Goal: Check status: Check status

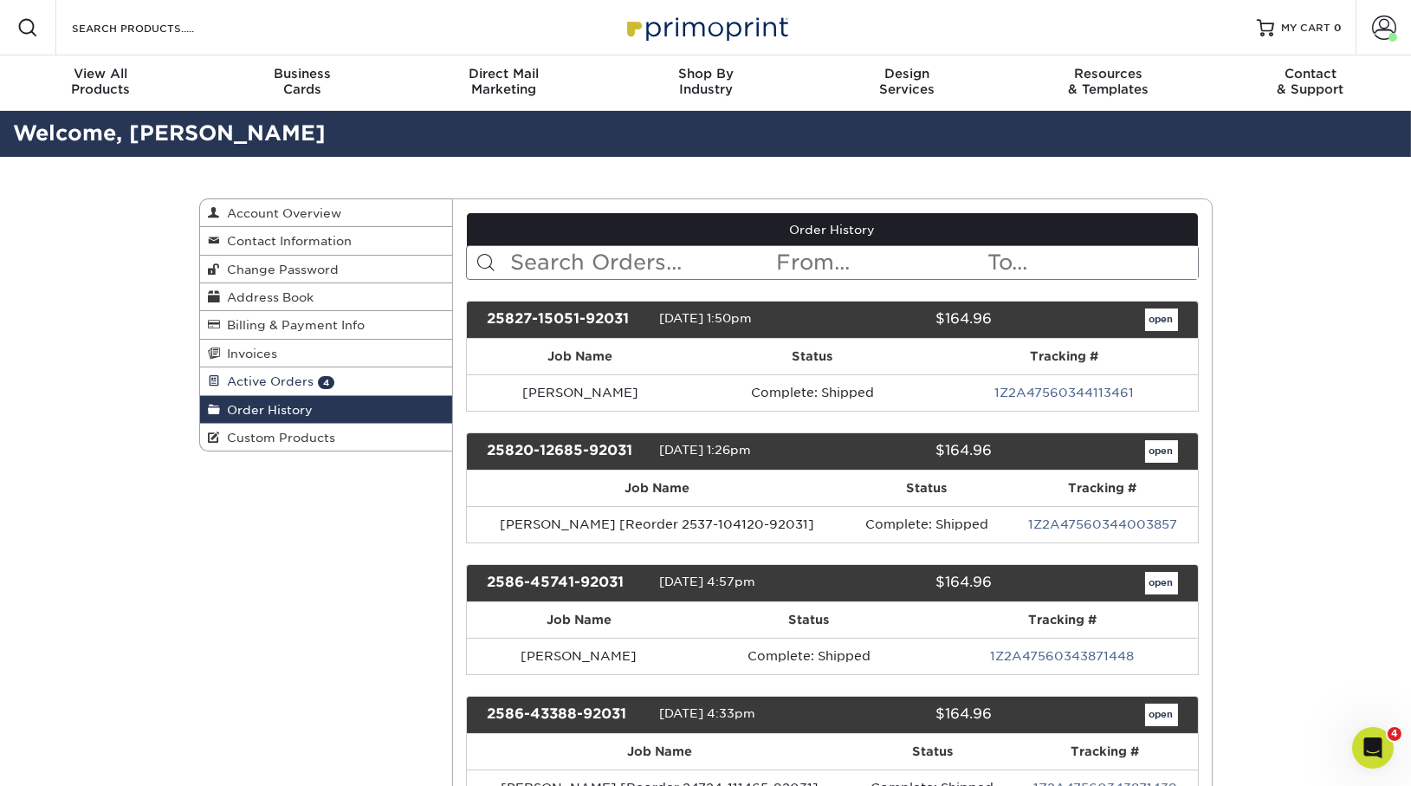
click at [294, 382] on span "Active Orders" at bounding box center [268, 381] width 94 height 14
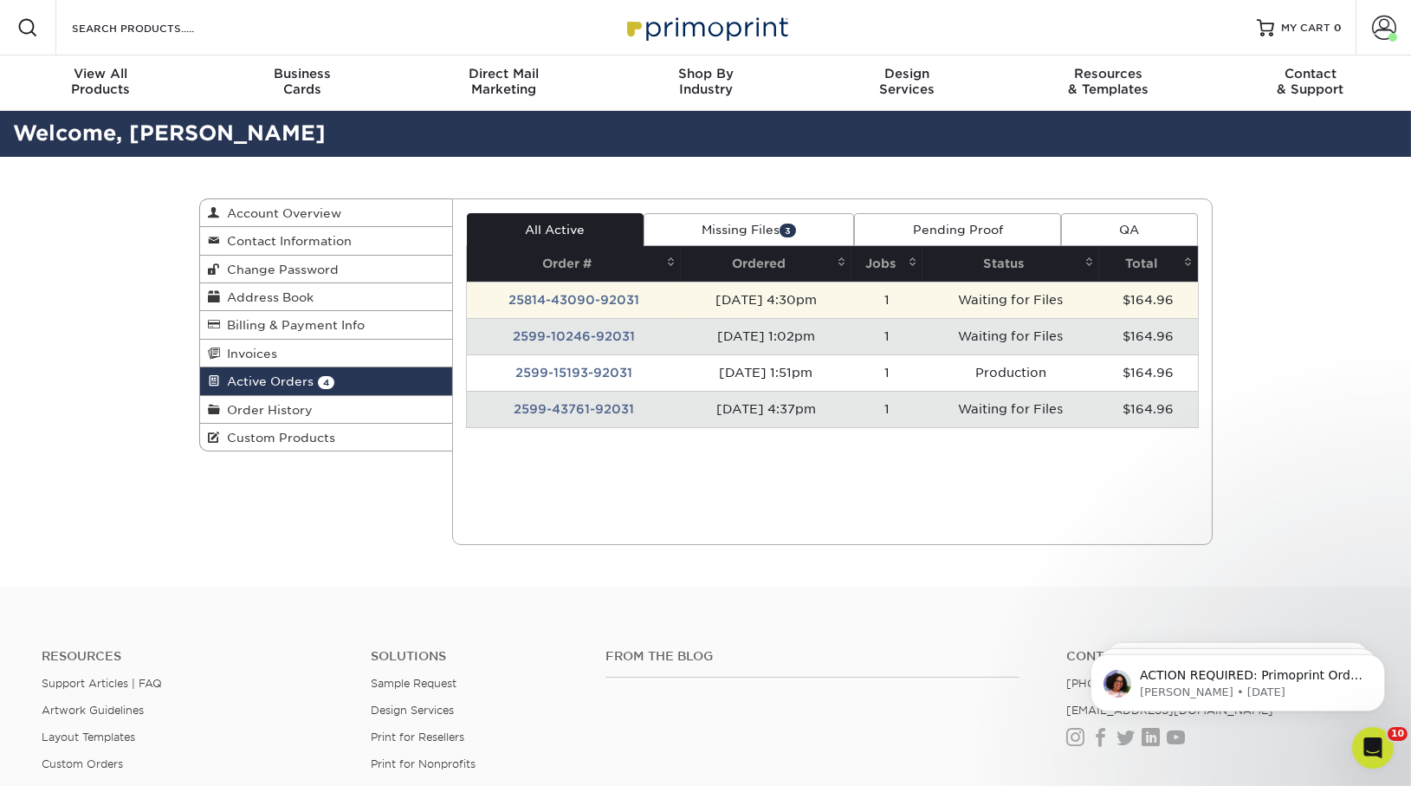
click at [598, 301] on td "25814-43090-92031" at bounding box center [574, 299] width 214 height 36
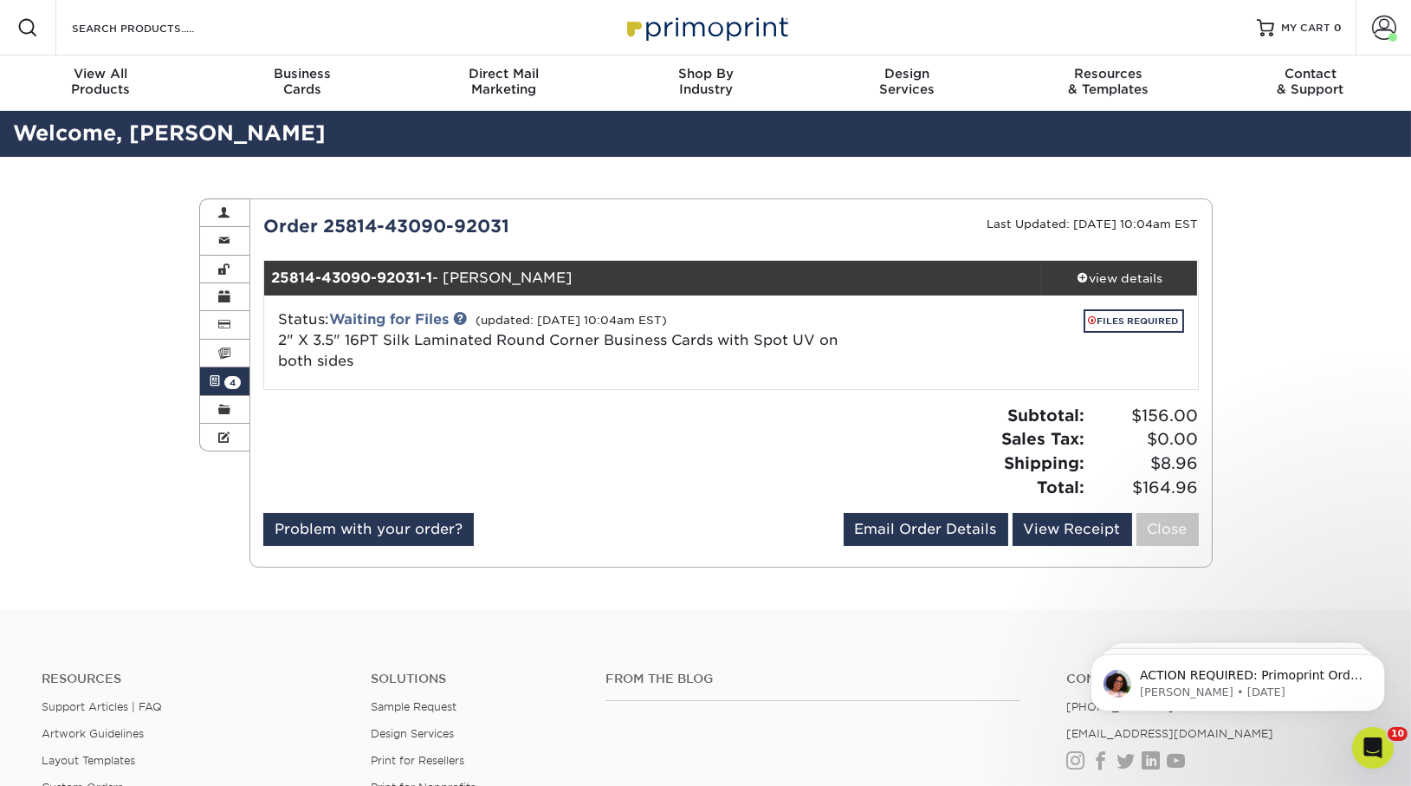
click at [197, 381] on div "Active Orders Account Overview Contact Information Change Password Address Book…" at bounding box center [705, 383] width 1039 height 452
click at [219, 374] on span at bounding box center [215, 381] width 12 height 14
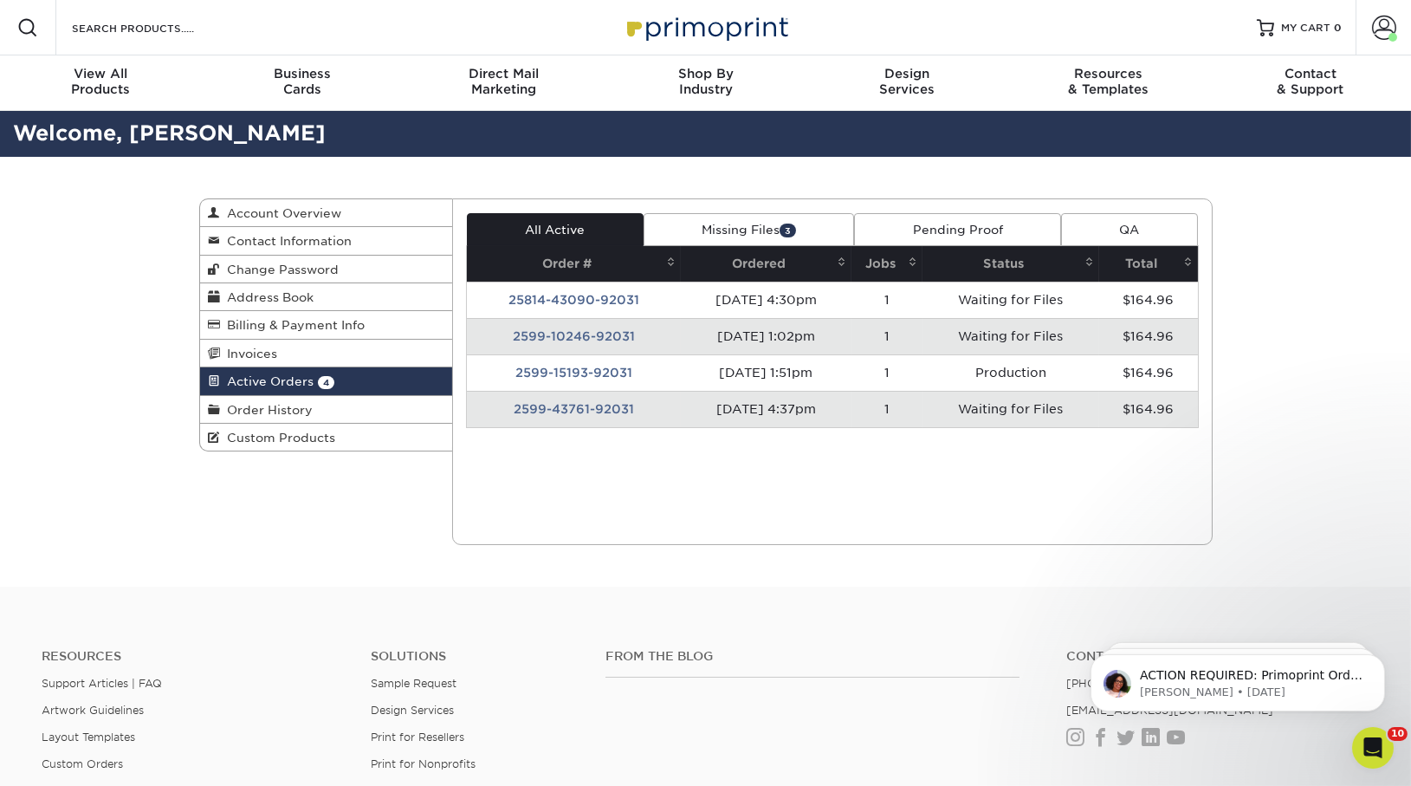
click at [528, 330] on td "2599-10246-92031" at bounding box center [574, 336] width 214 height 36
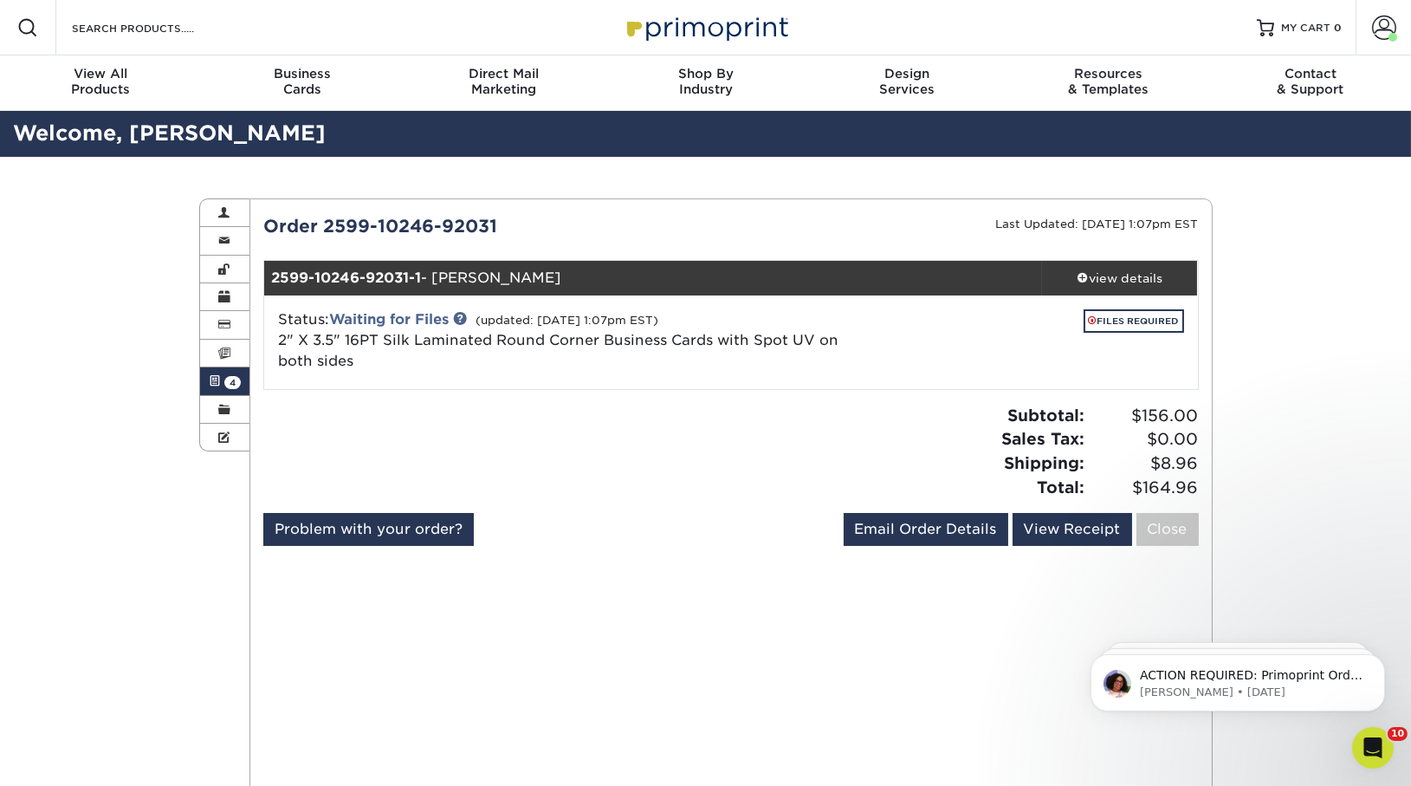
click at [217, 378] on span at bounding box center [215, 381] width 12 height 14
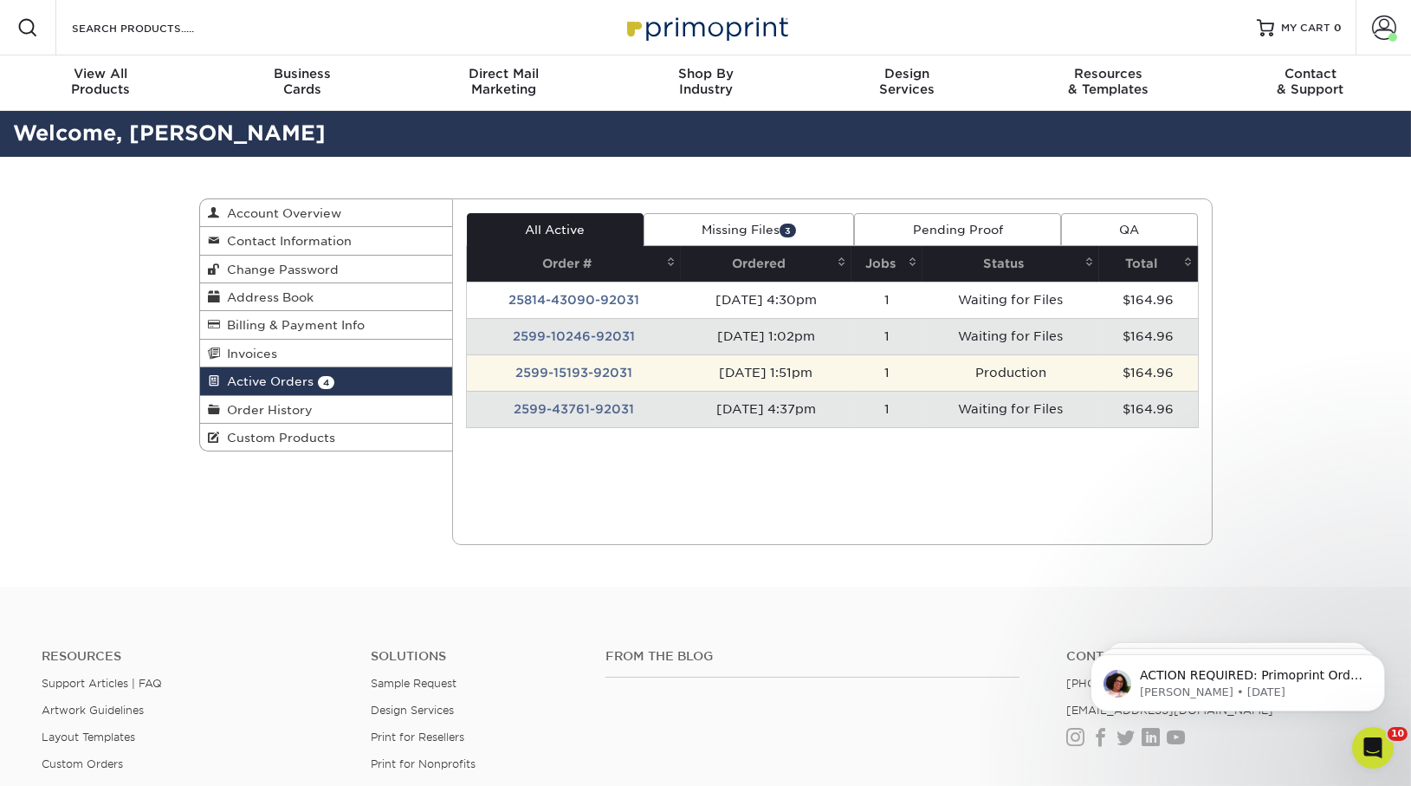
click at [589, 367] on td "2599-15193-92031" at bounding box center [574, 372] width 214 height 36
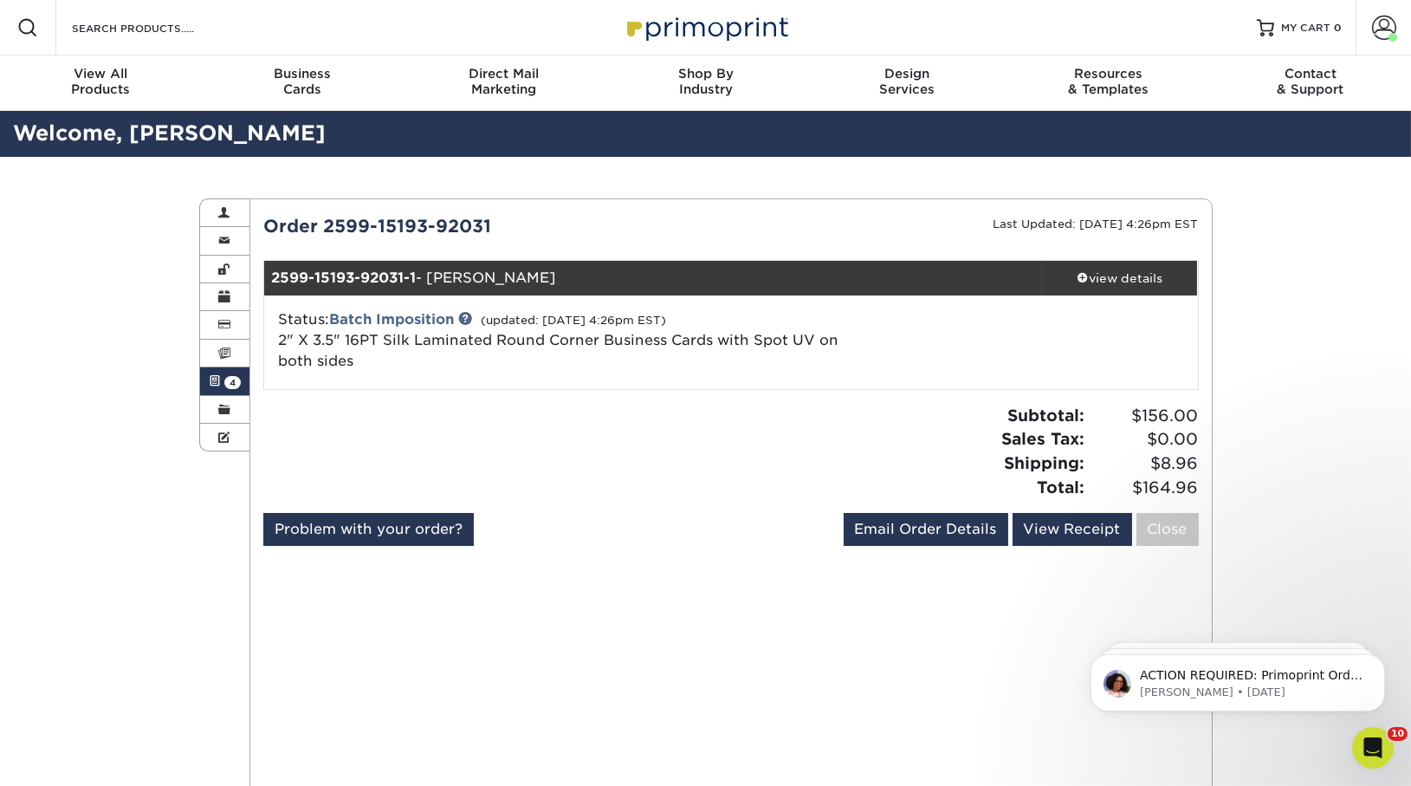
click at [219, 384] on span at bounding box center [215, 381] width 12 height 14
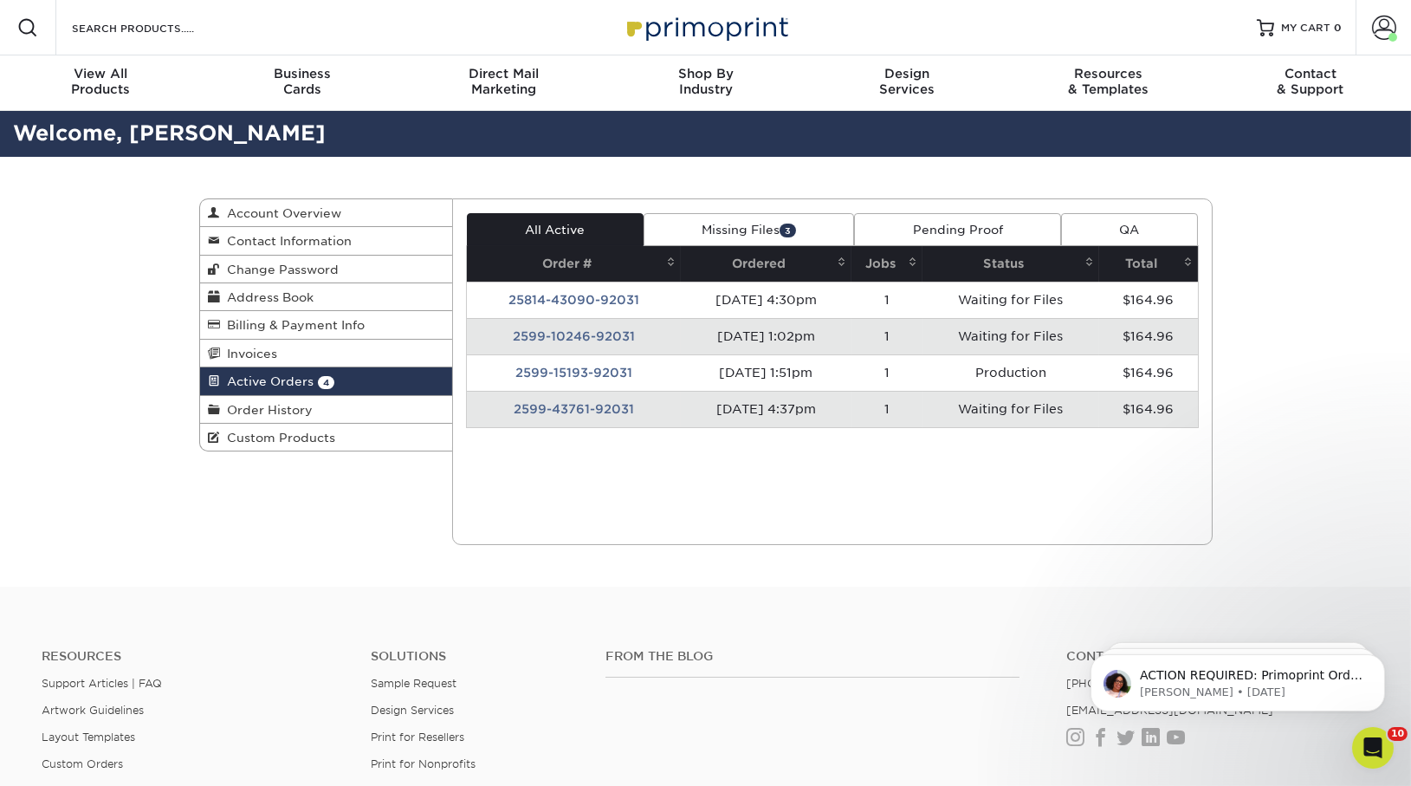
click at [597, 397] on td "2599-43761-92031" at bounding box center [574, 409] width 214 height 36
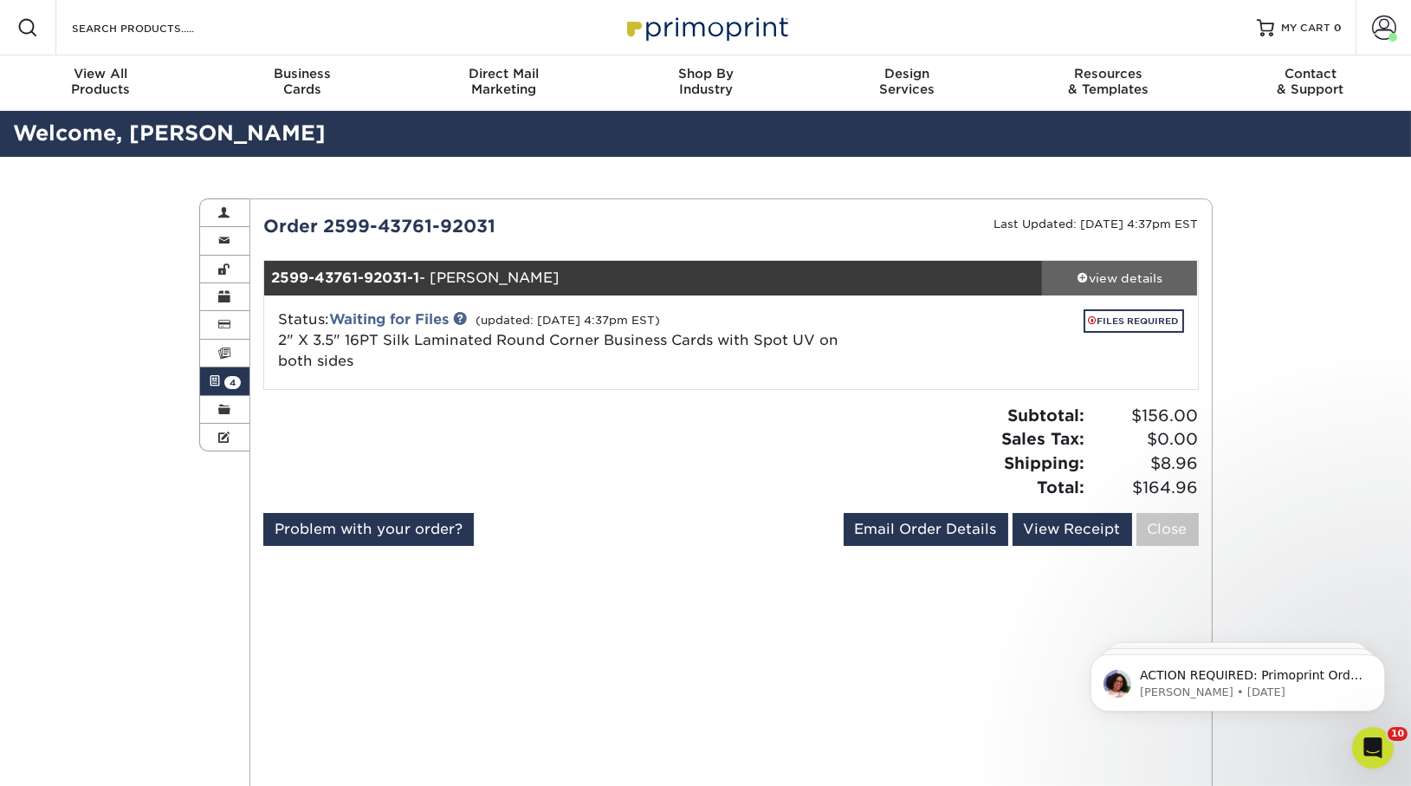
click at [1165, 279] on div "view details" at bounding box center [1120, 277] width 156 height 17
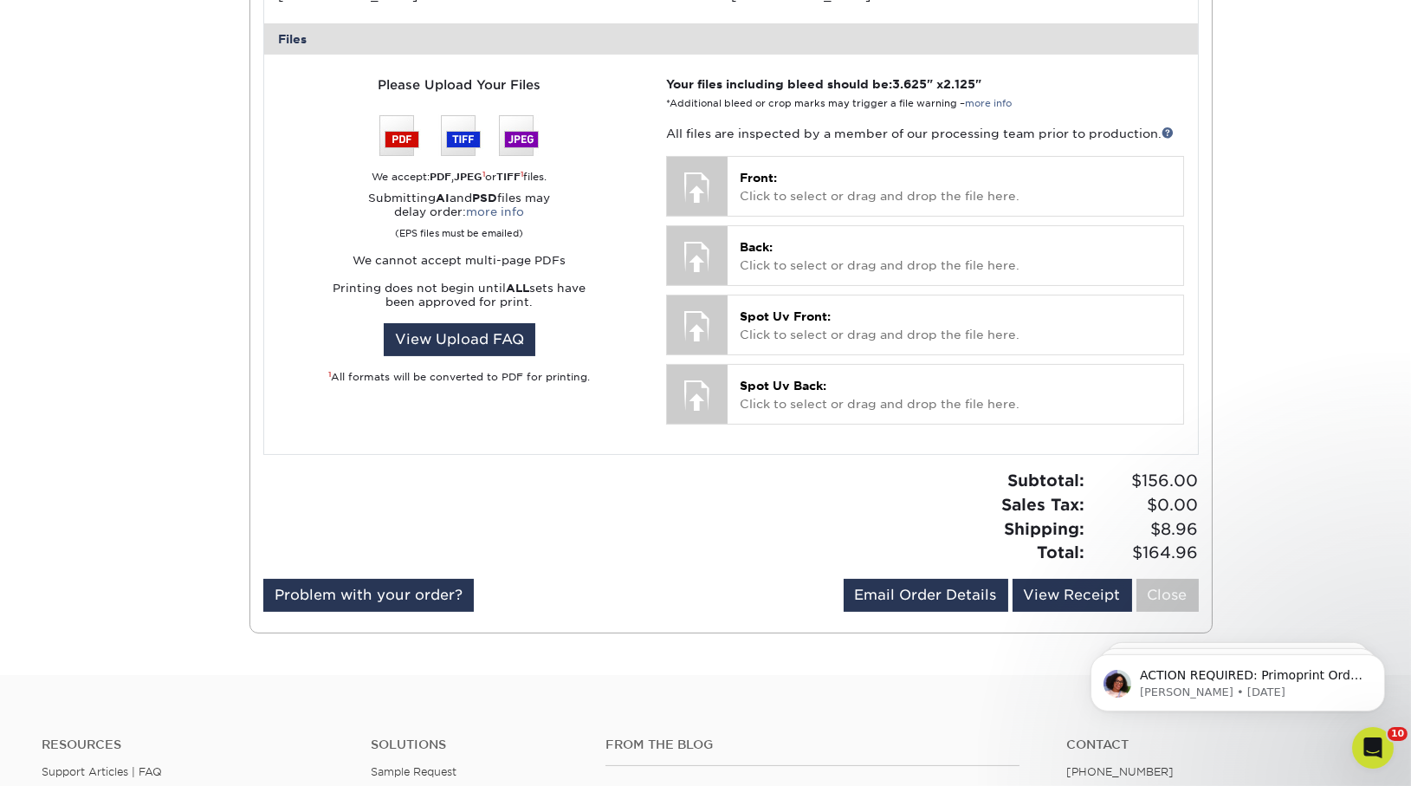
scroll to position [534, 0]
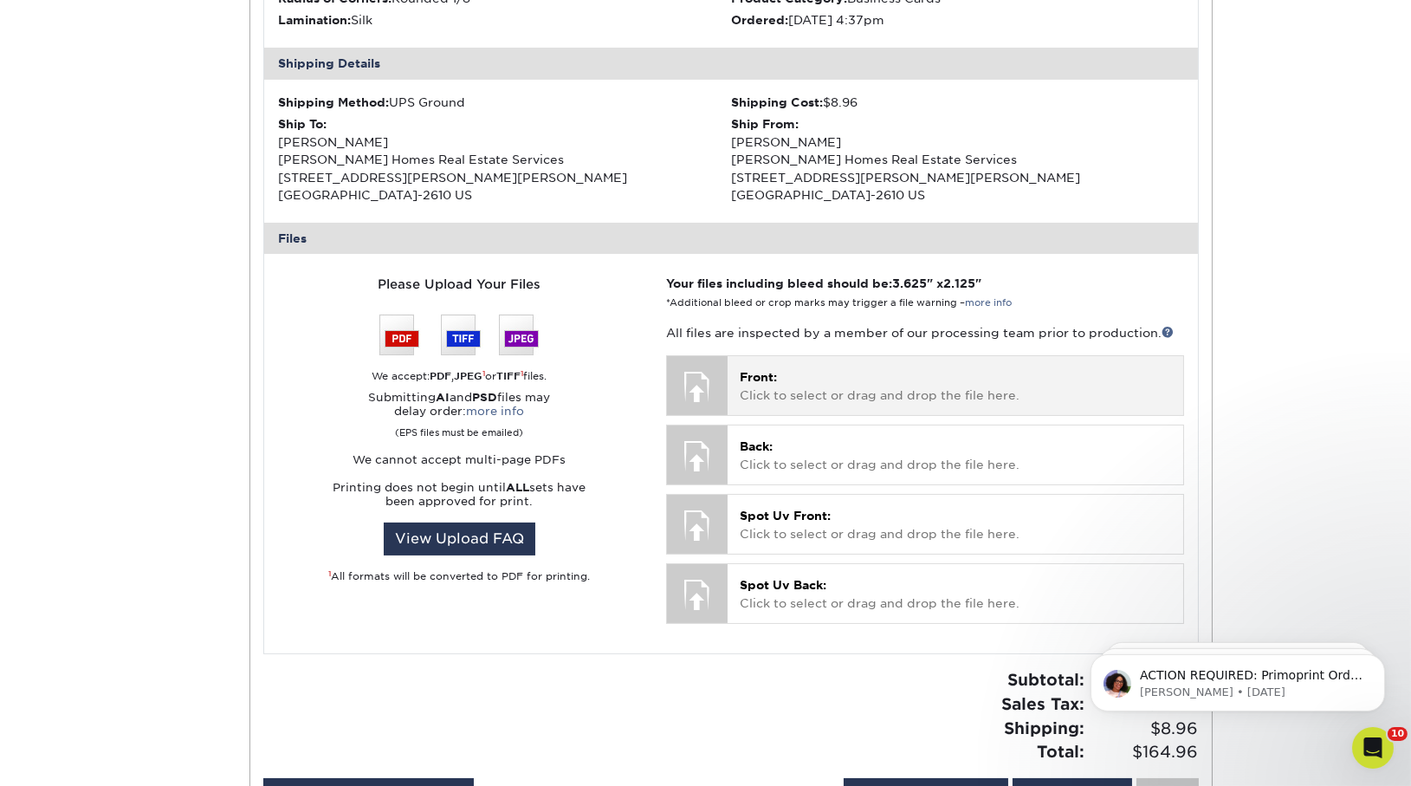
click at [828, 398] on p "Front: Click to select or drag and drop the file here." at bounding box center [955, 386] width 430 height 36
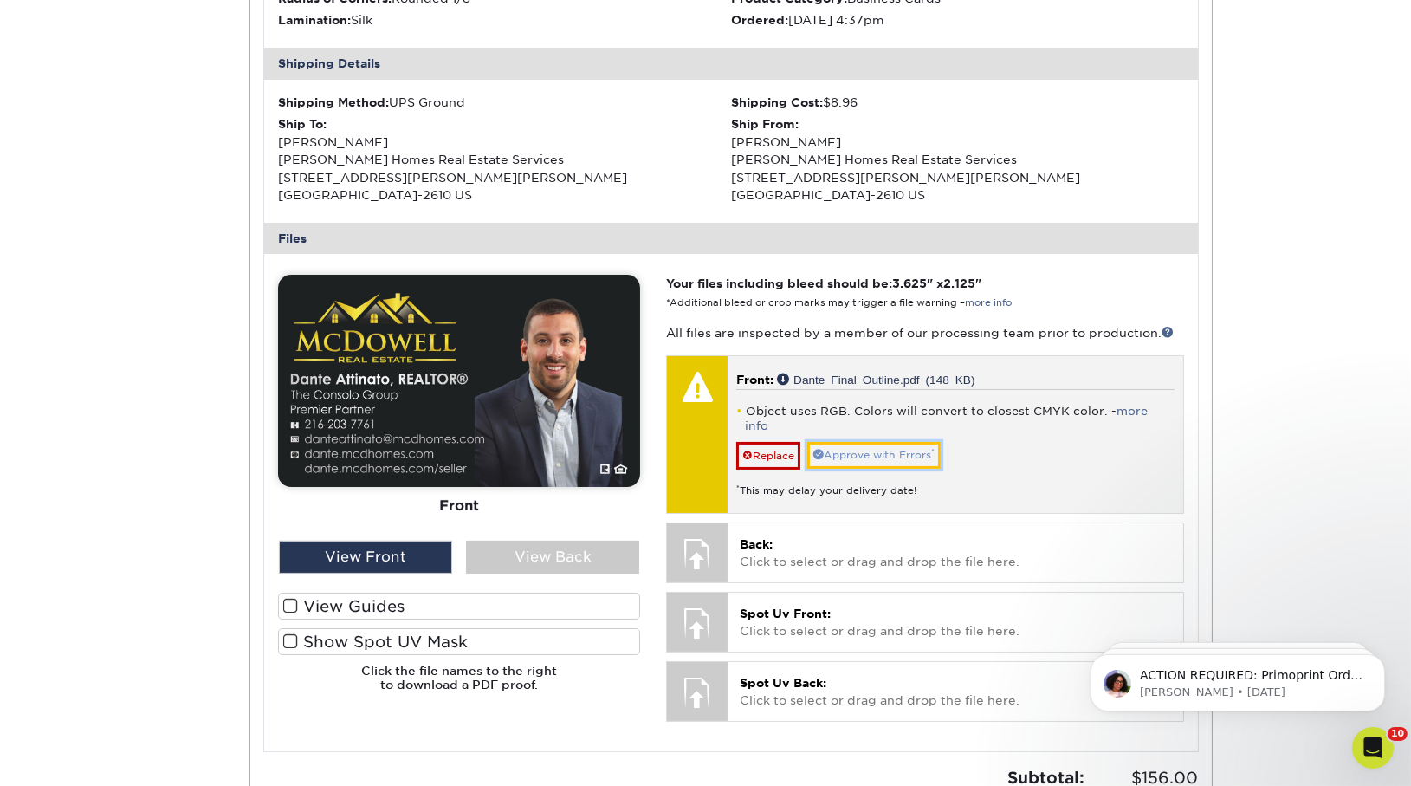
click at [851, 442] on link "Approve with Errors *" at bounding box center [873, 455] width 133 height 27
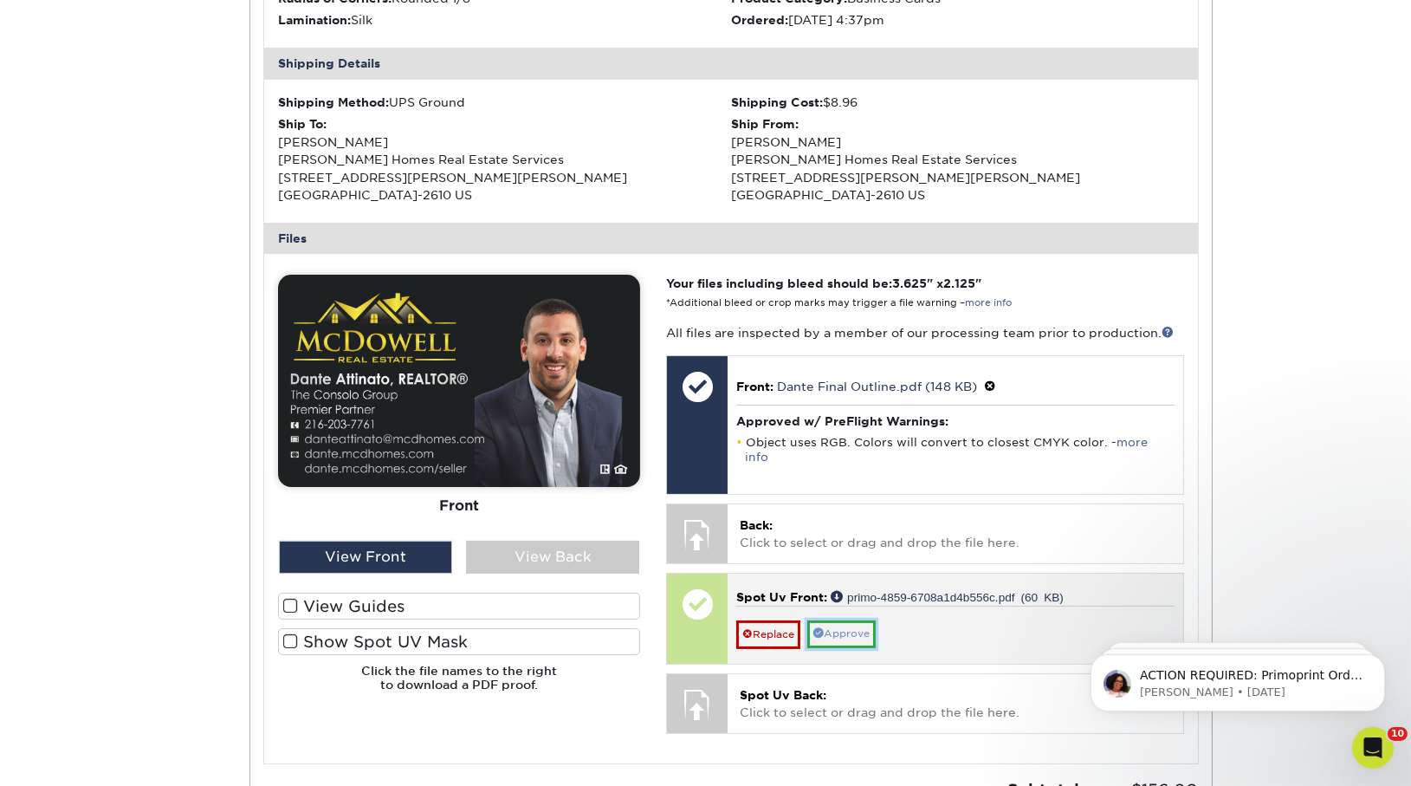
click at [835, 620] on link "Approve" at bounding box center [841, 633] width 68 height 27
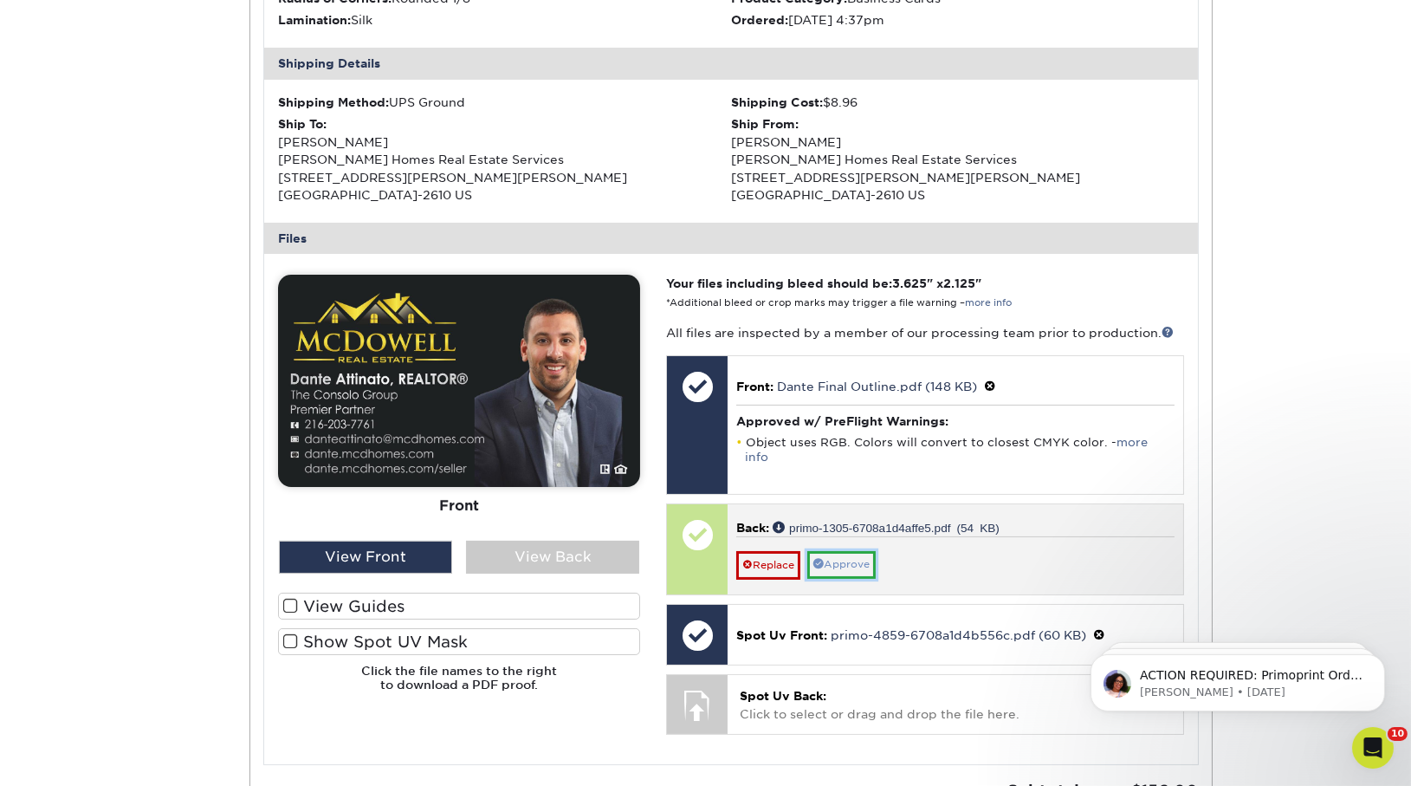
click at [851, 553] on link "Approve" at bounding box center [841, 564] width 68 height 27
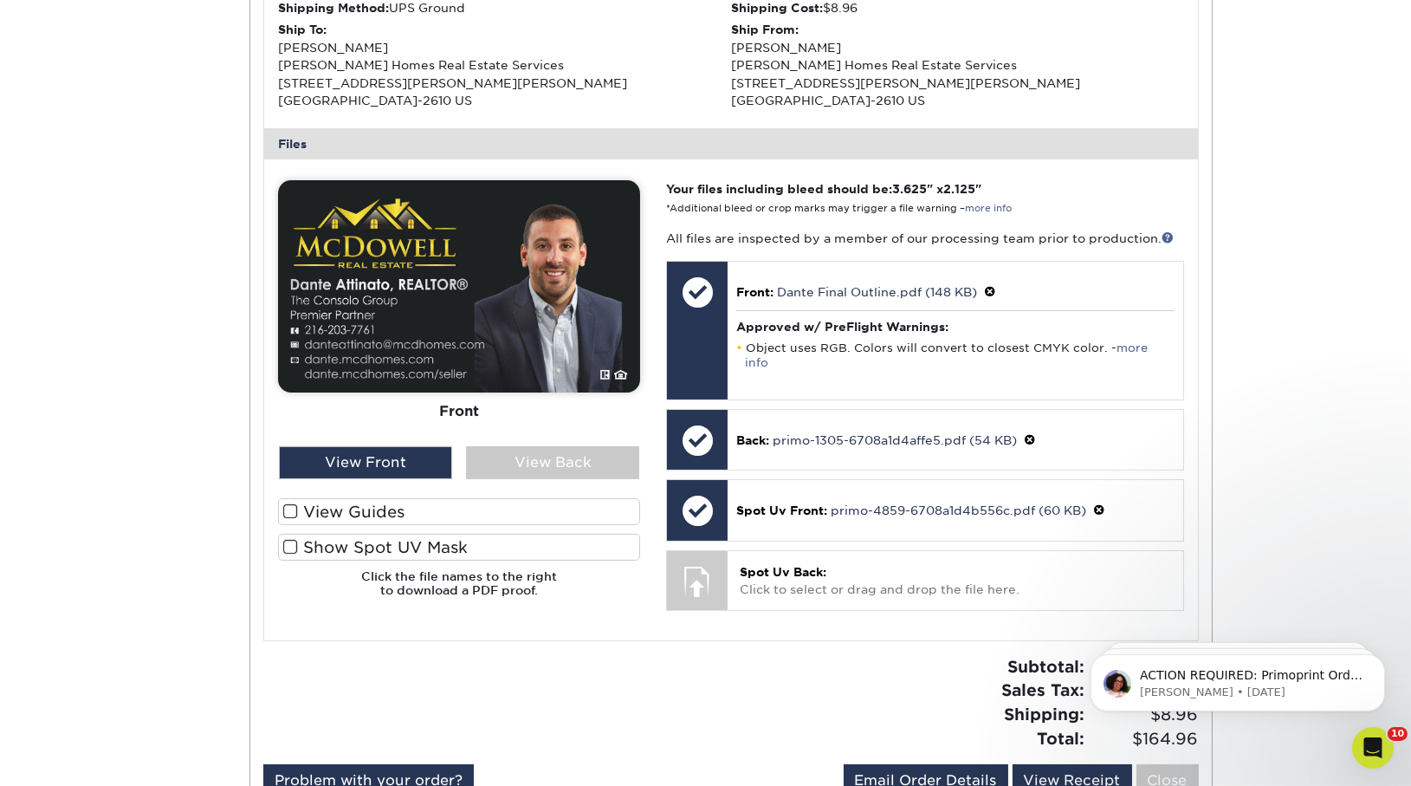
scroll to position [656, 0]
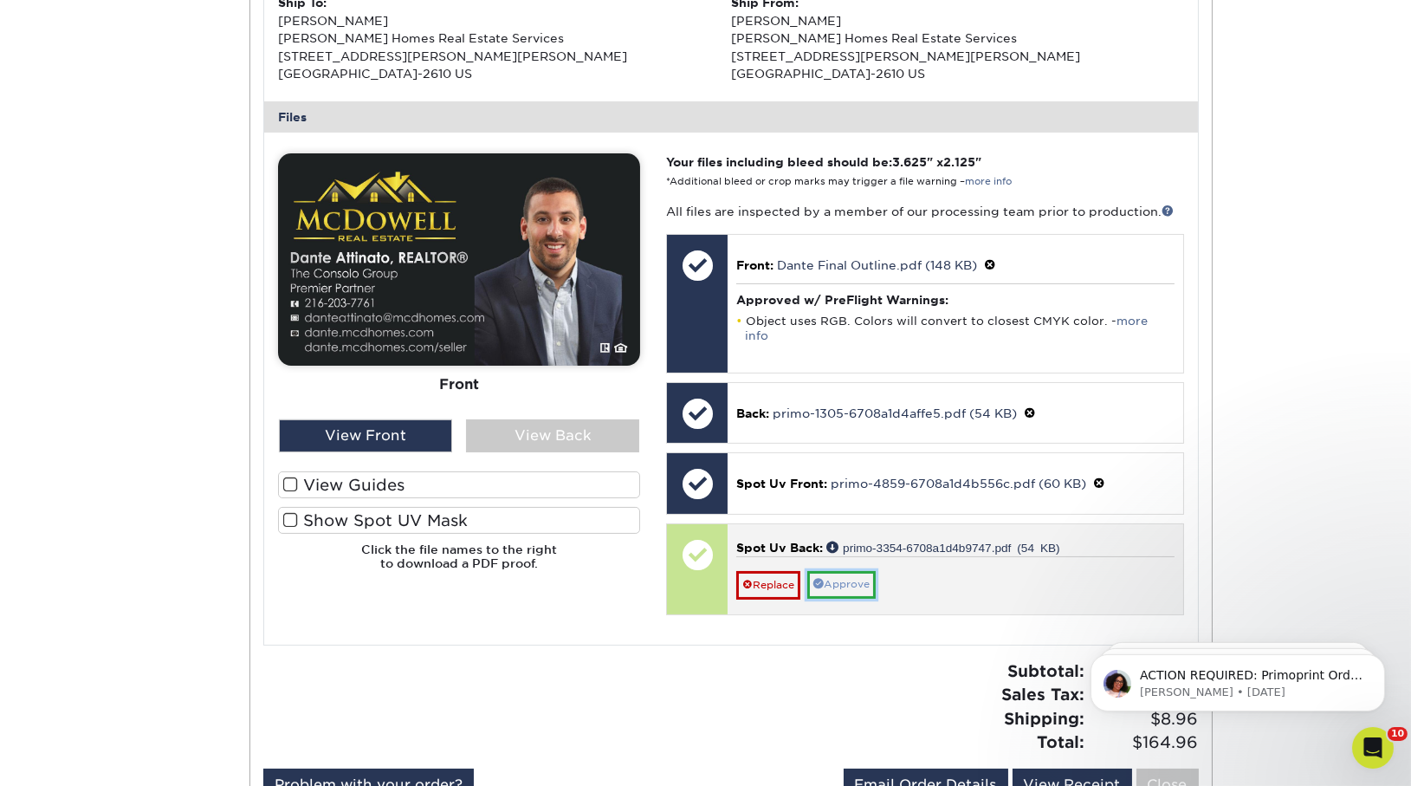
click at [864, 571] on link "Approve" at bounding box center [841, 584] width 68 height 27
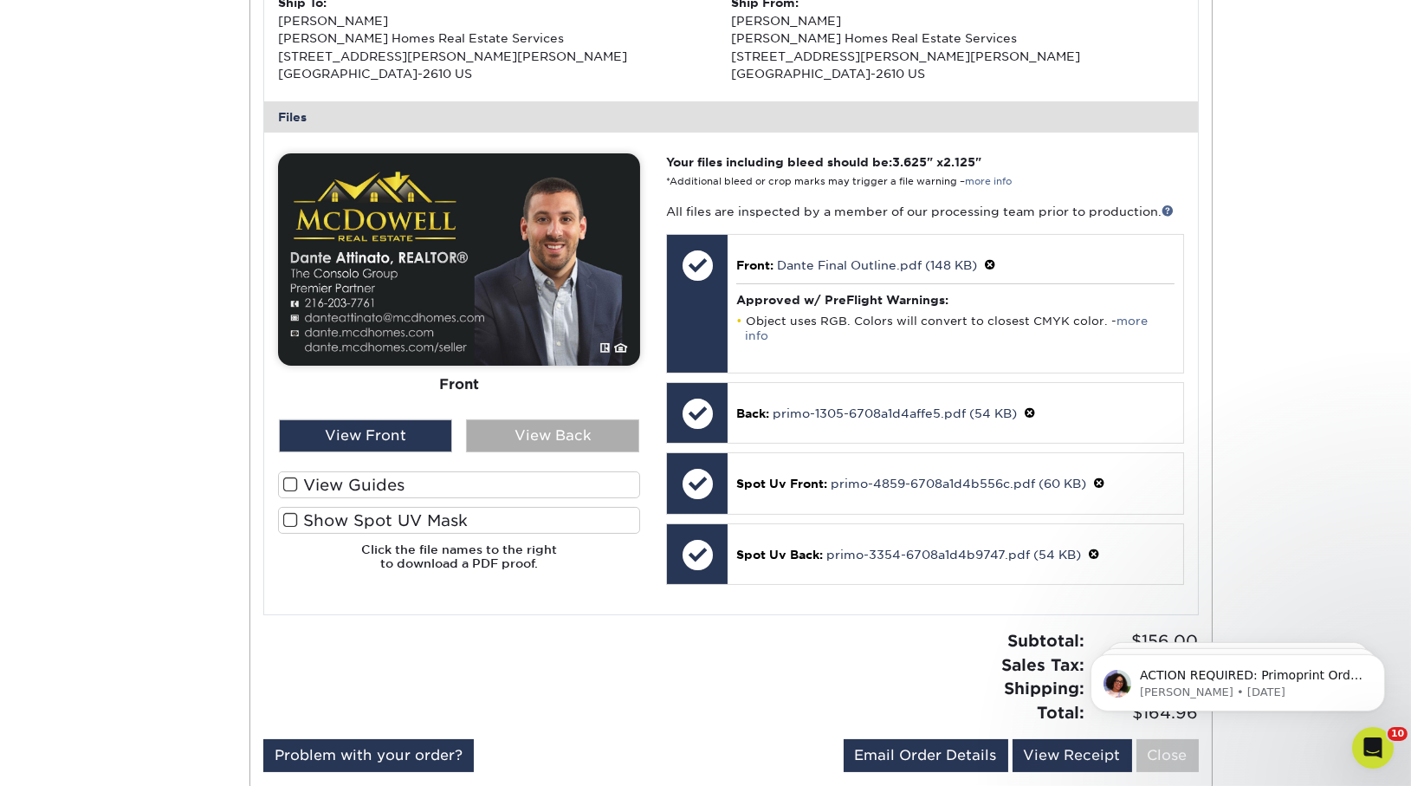
click at [510, 427] on div "View Back" at bounding box center [552, 435] width 173 height 33
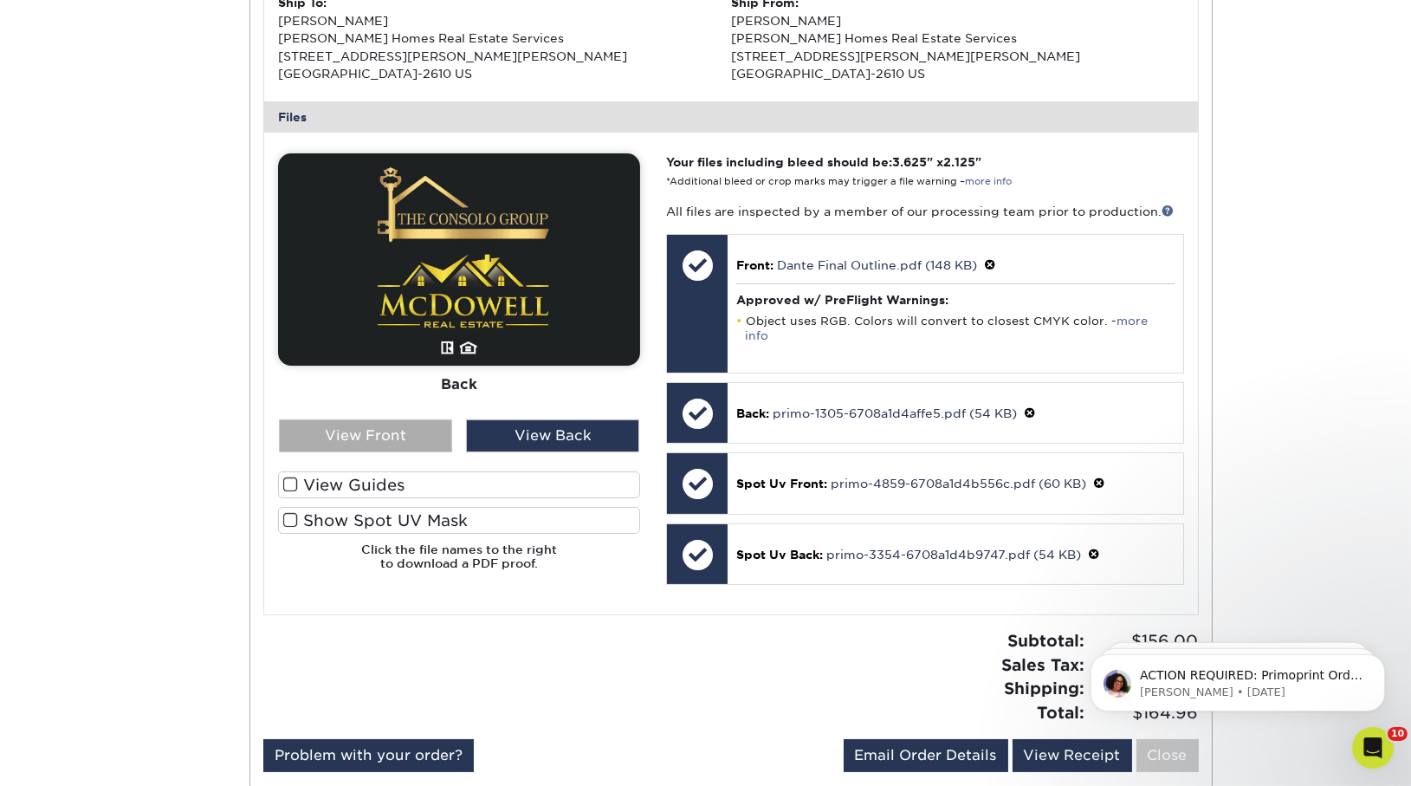
click at [372, 440] on div "View Front" at bounding box center [365, 435] width 173 height 33
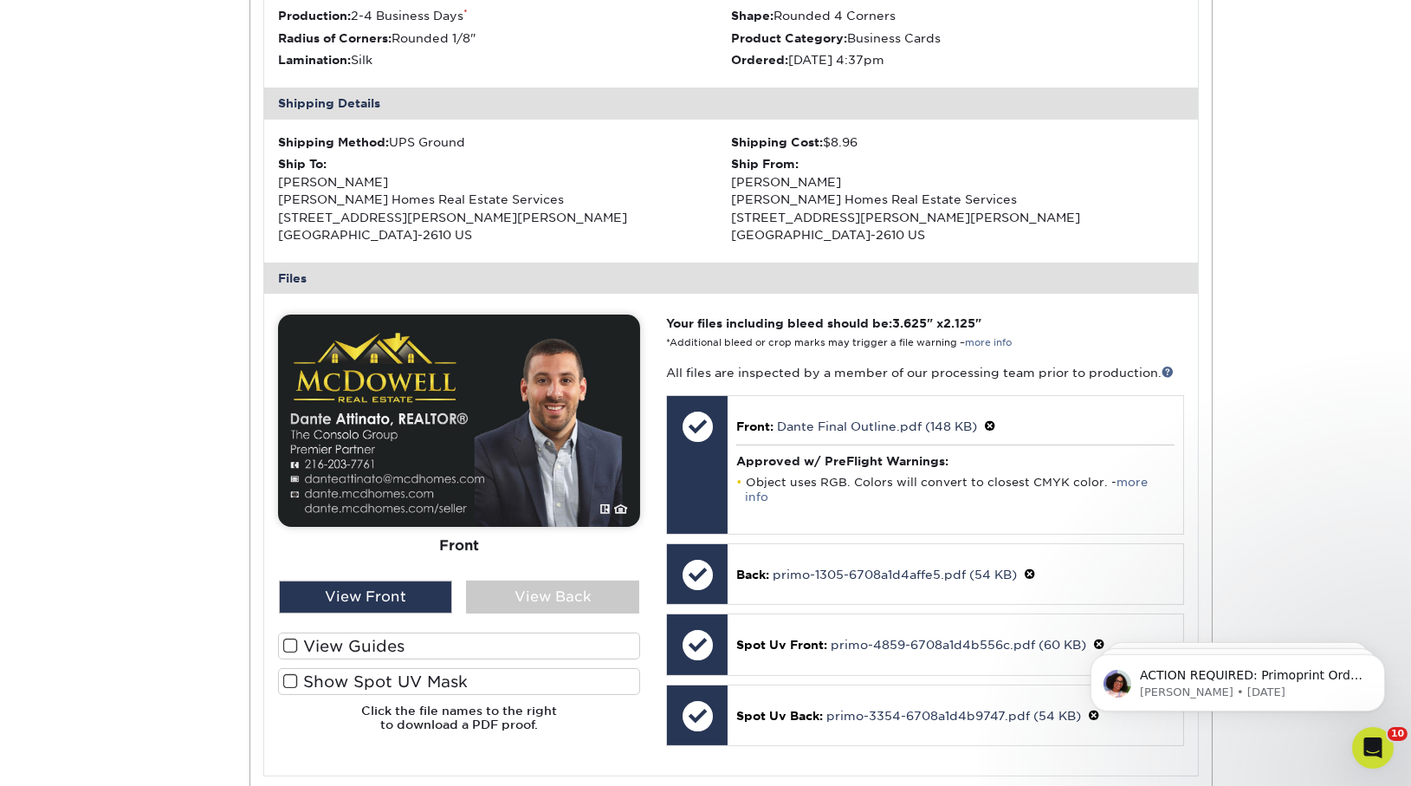
scroll to position [0, 0]
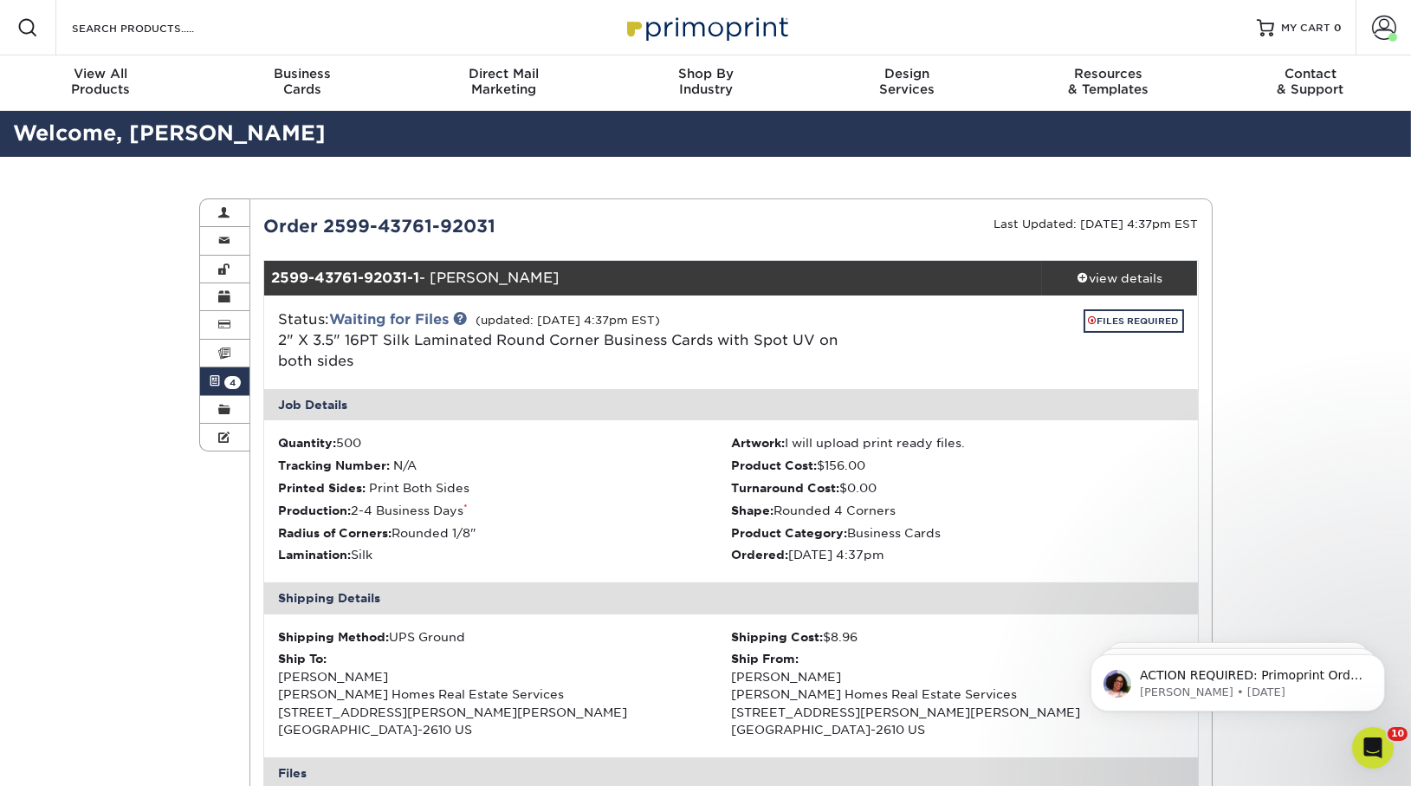
click at [231, 376] on span "4" at bounding box center [232, 382] width 16 height 13
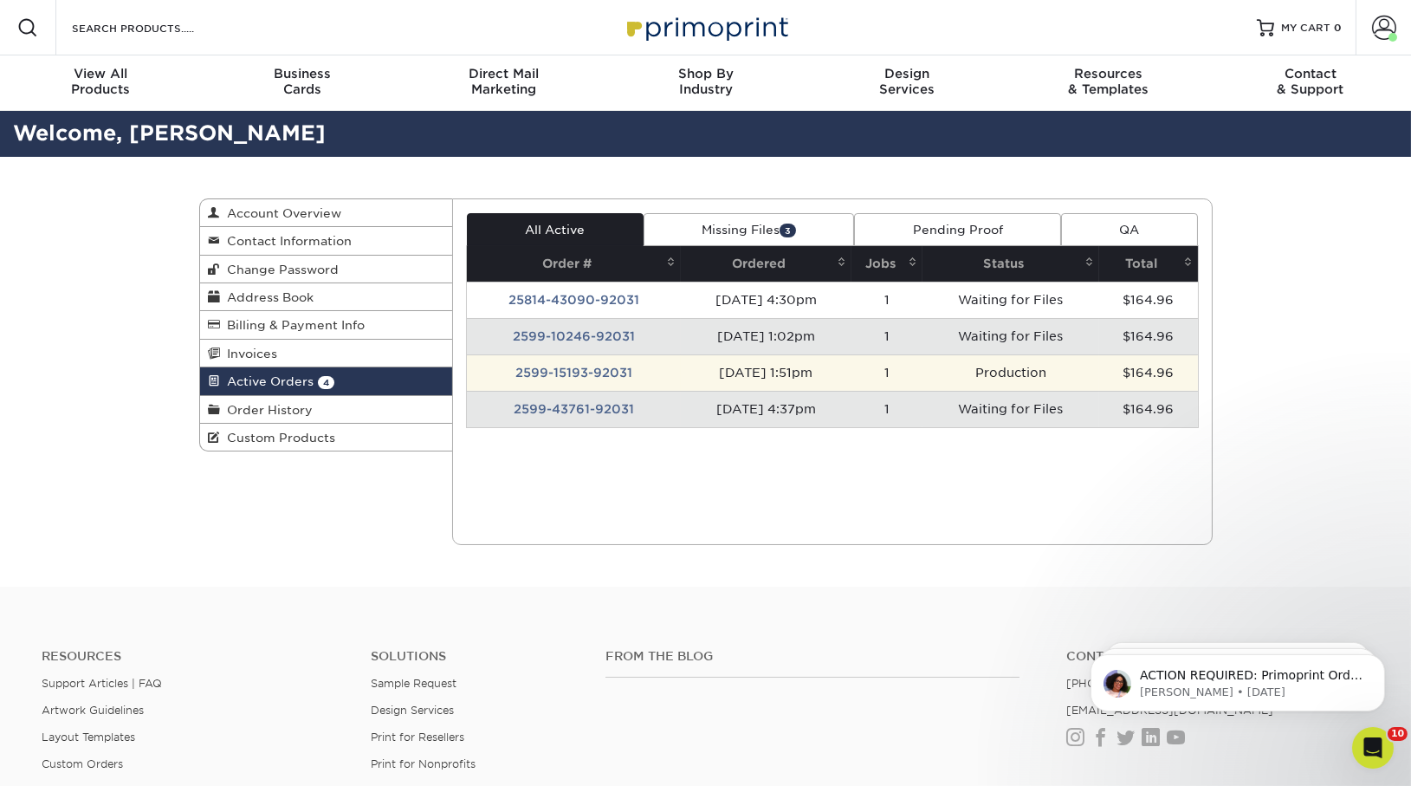
click at [595, 366] on td "2599-15193-92031" at bounding box center [574, 372] width 214 height 36
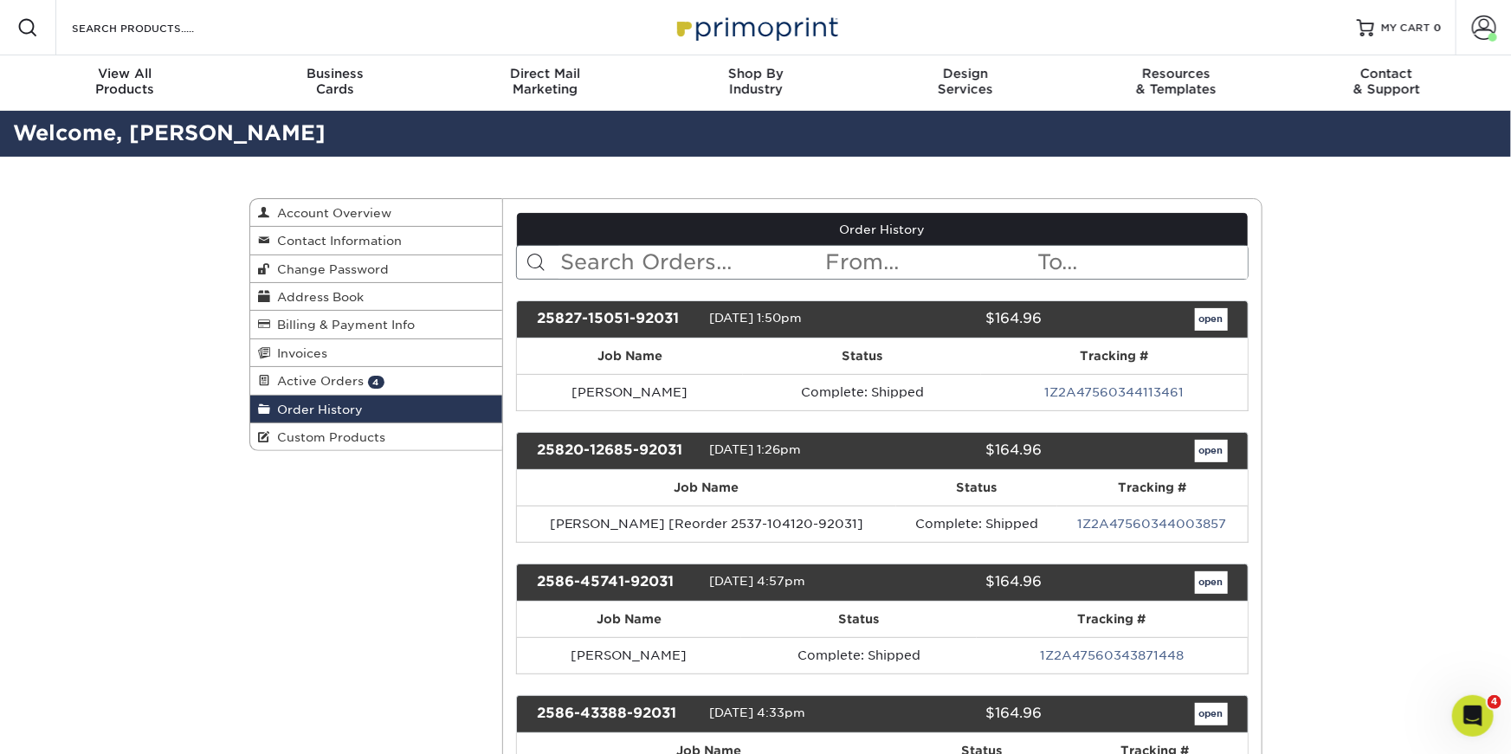
click at [660, 249] on input "text" at bounding box center [692, 262] width 266 height 33
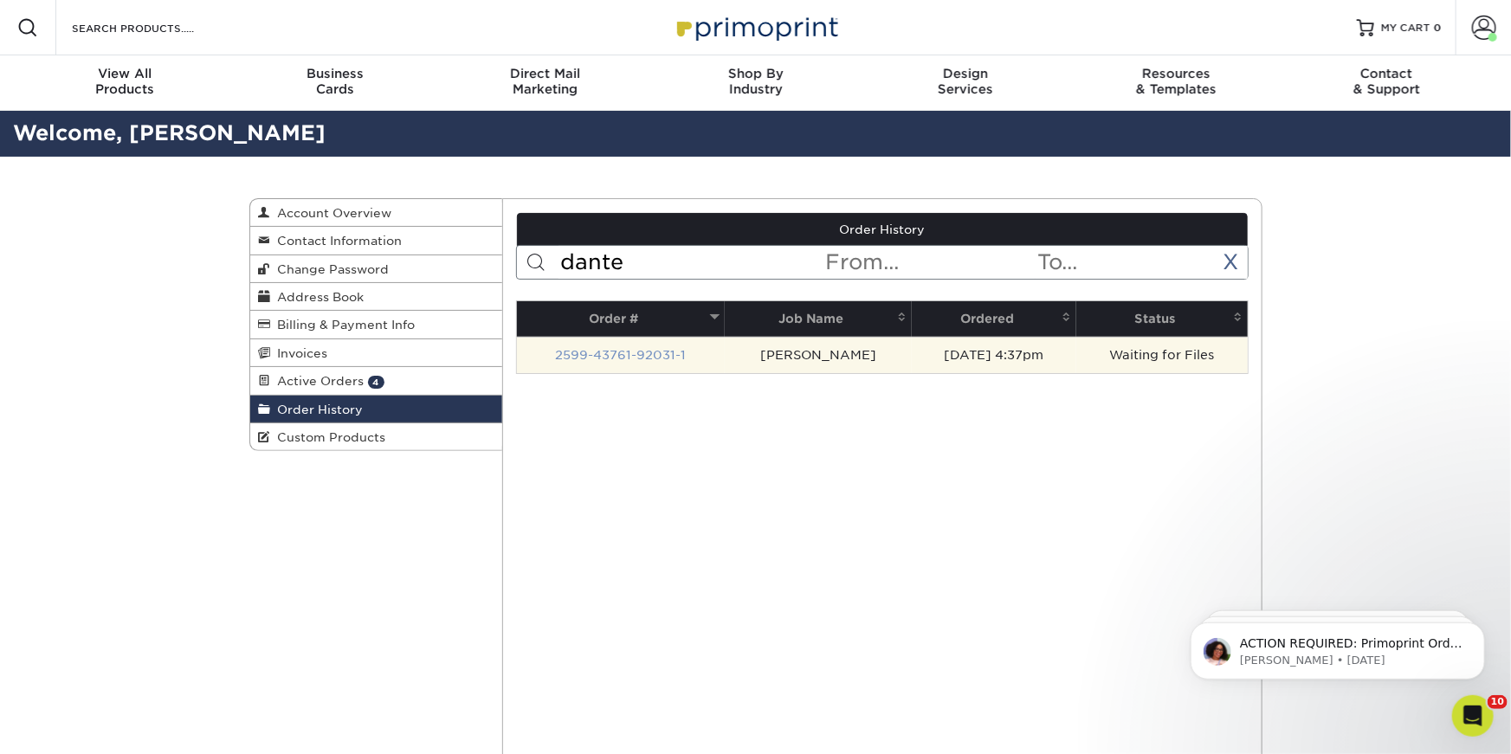
click at [624, 359] on link "2599-43761-92031-1" at bounding box center [620, 355] width 131 height 14
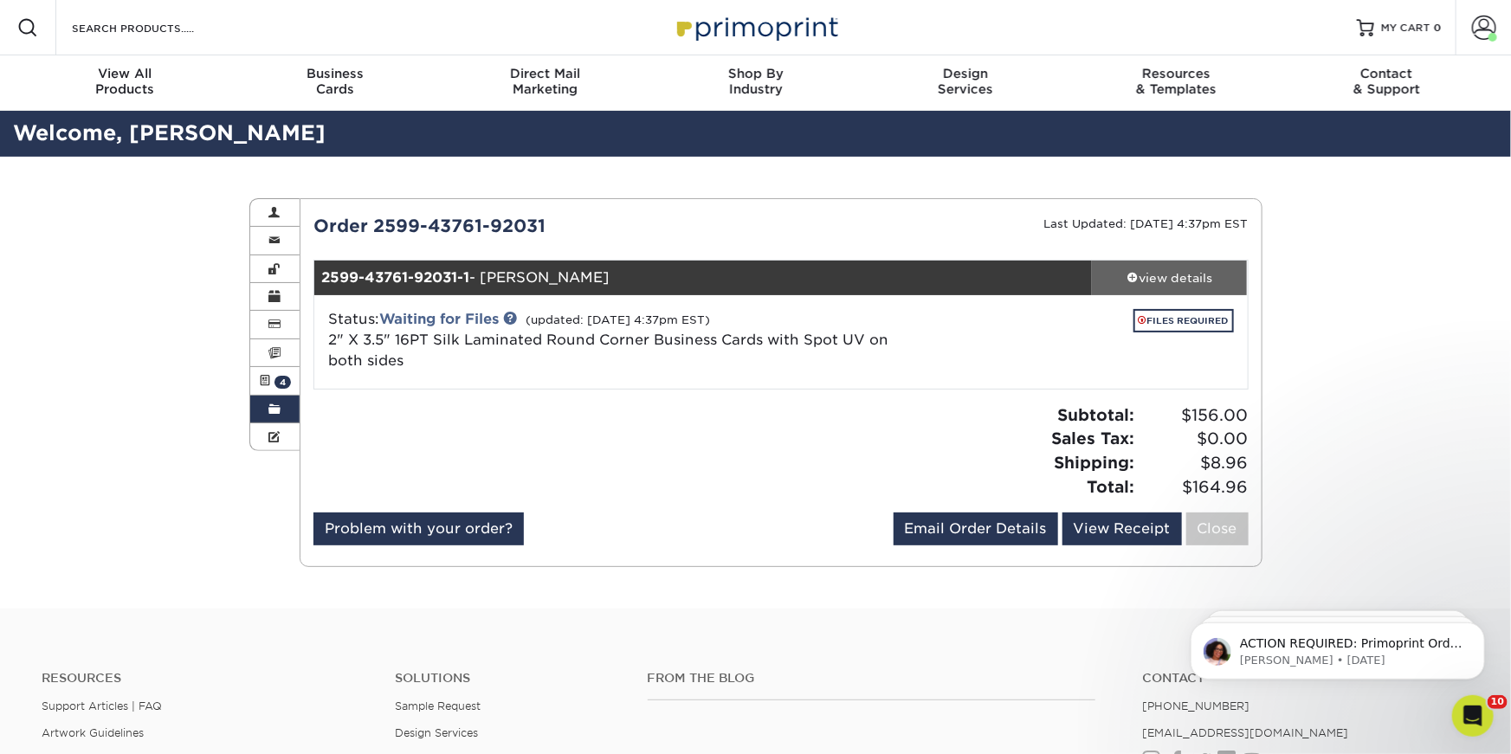
click at [1146, 288] on link "view details" at bounding box center [1170, 278] width 156 height 35
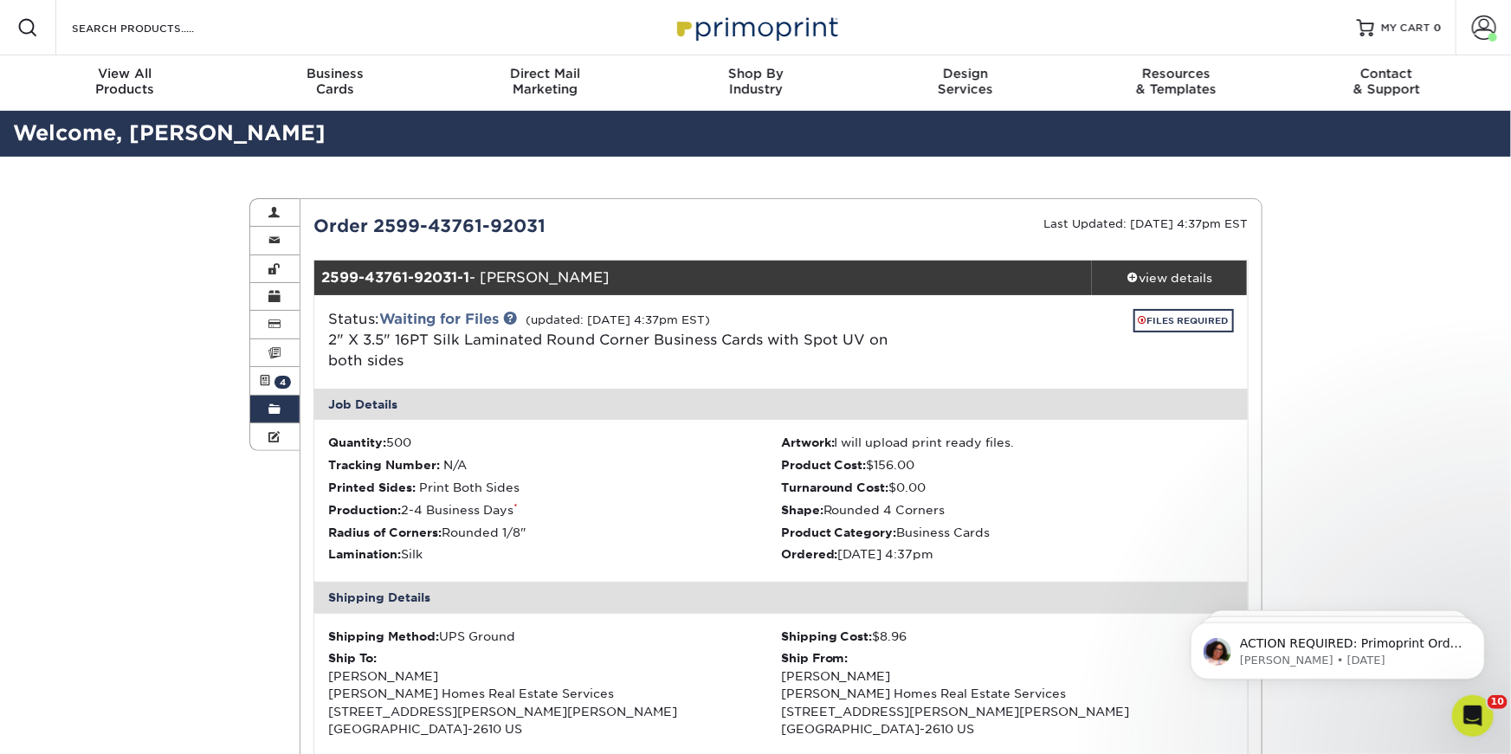
click at [272, 398] on link "Order History" at bounding box center [275, 410] width 50 height 28
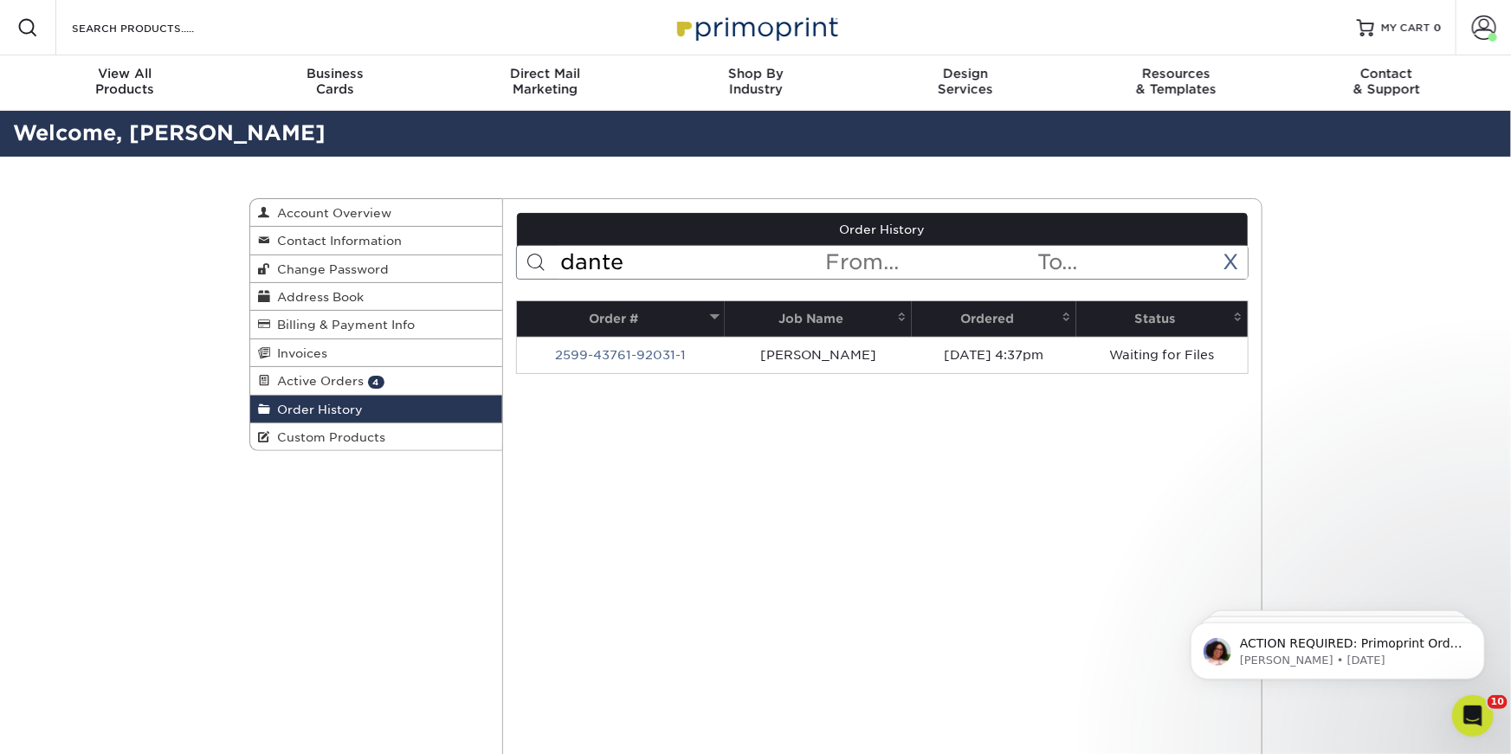
drag, startPoint x: 637, startPoint y: 254, endPoint x: 585, endPoint y: 237, distance: 54.5
click at [612, 252] on input "dante" at bounding box center [692, 262] width 266 height 33
type input "d"
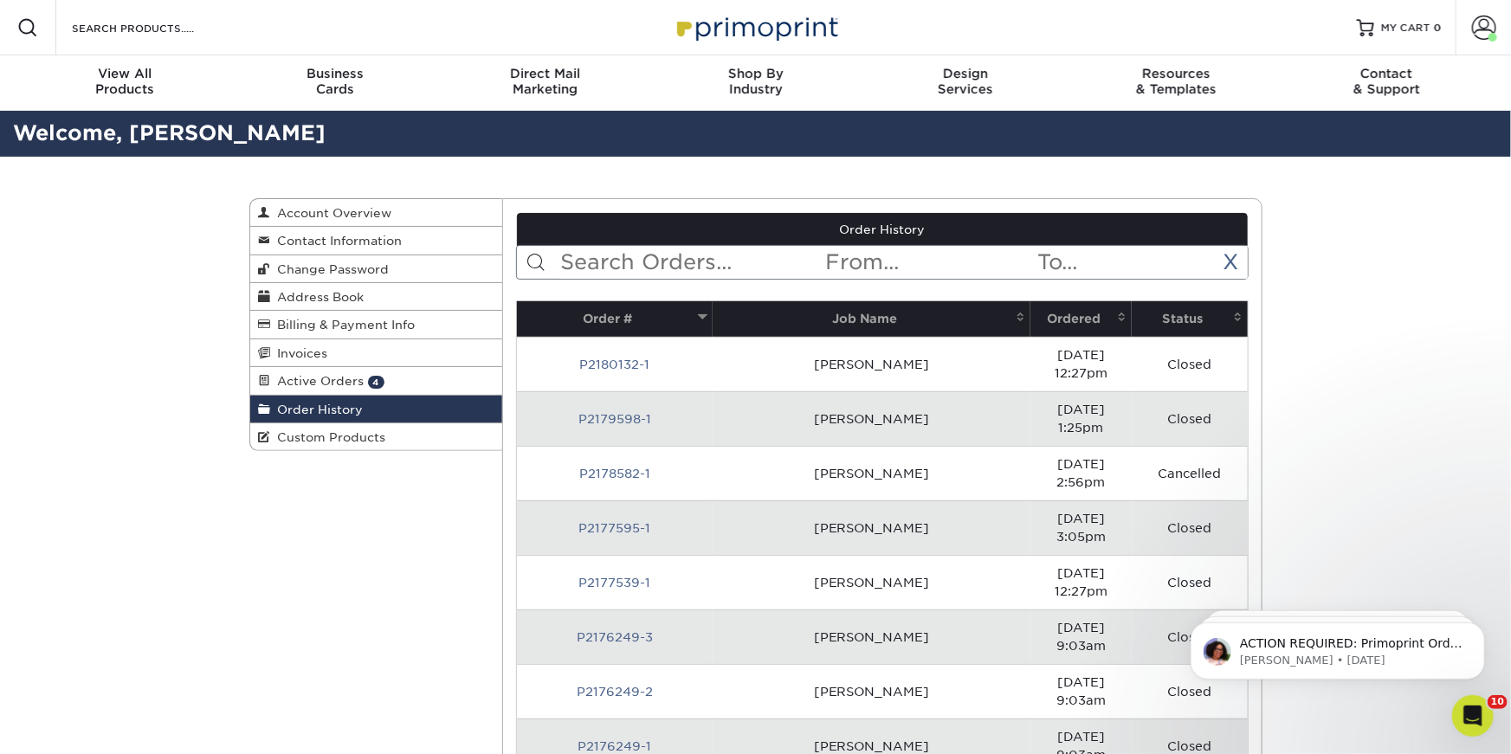
click at [697, 255] on input "text" at bounding box center [692, 262] width 266 height 33
type input "[PERSON_NAME]"
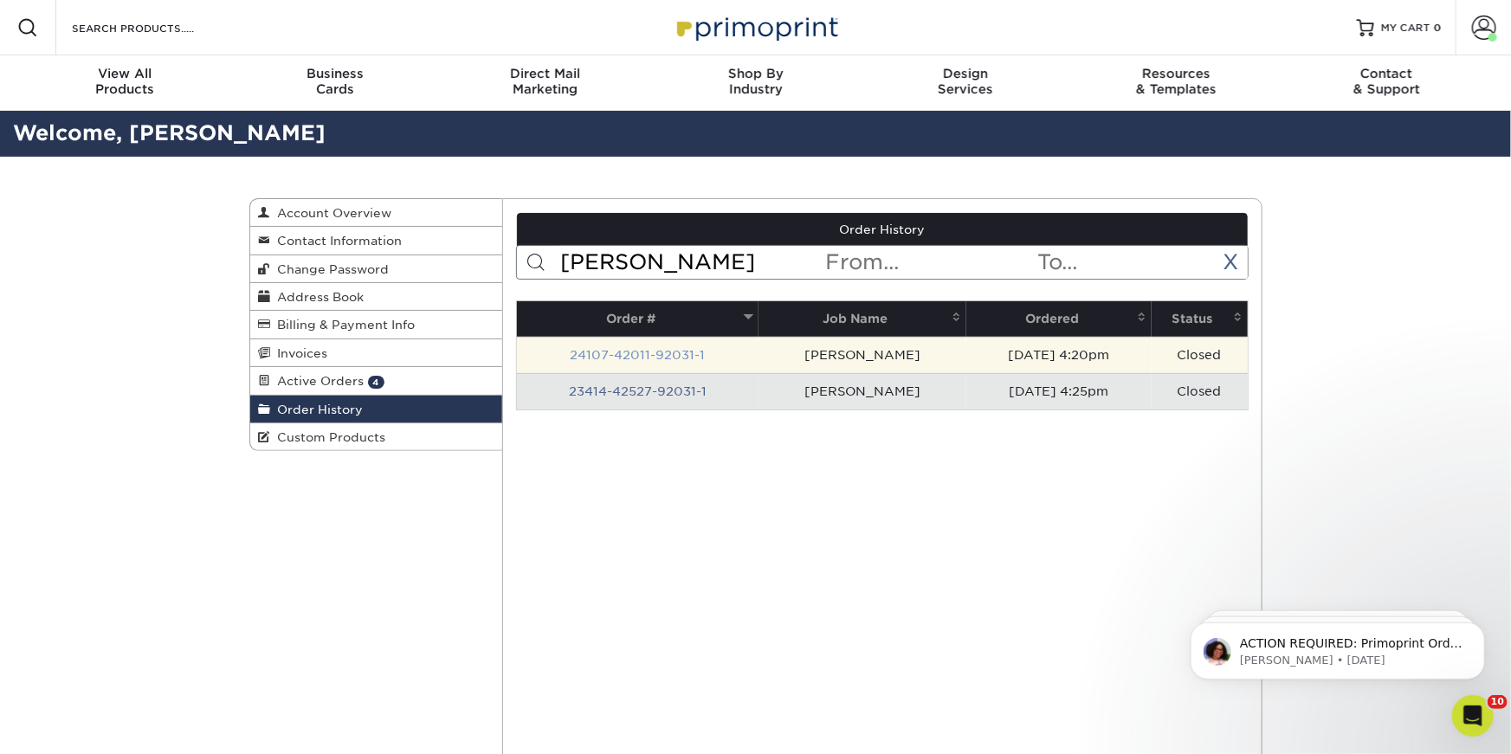
click at [596, 353] on link "24107-42011-92031-1" at bounding box center [638, 355] width 135 height 14
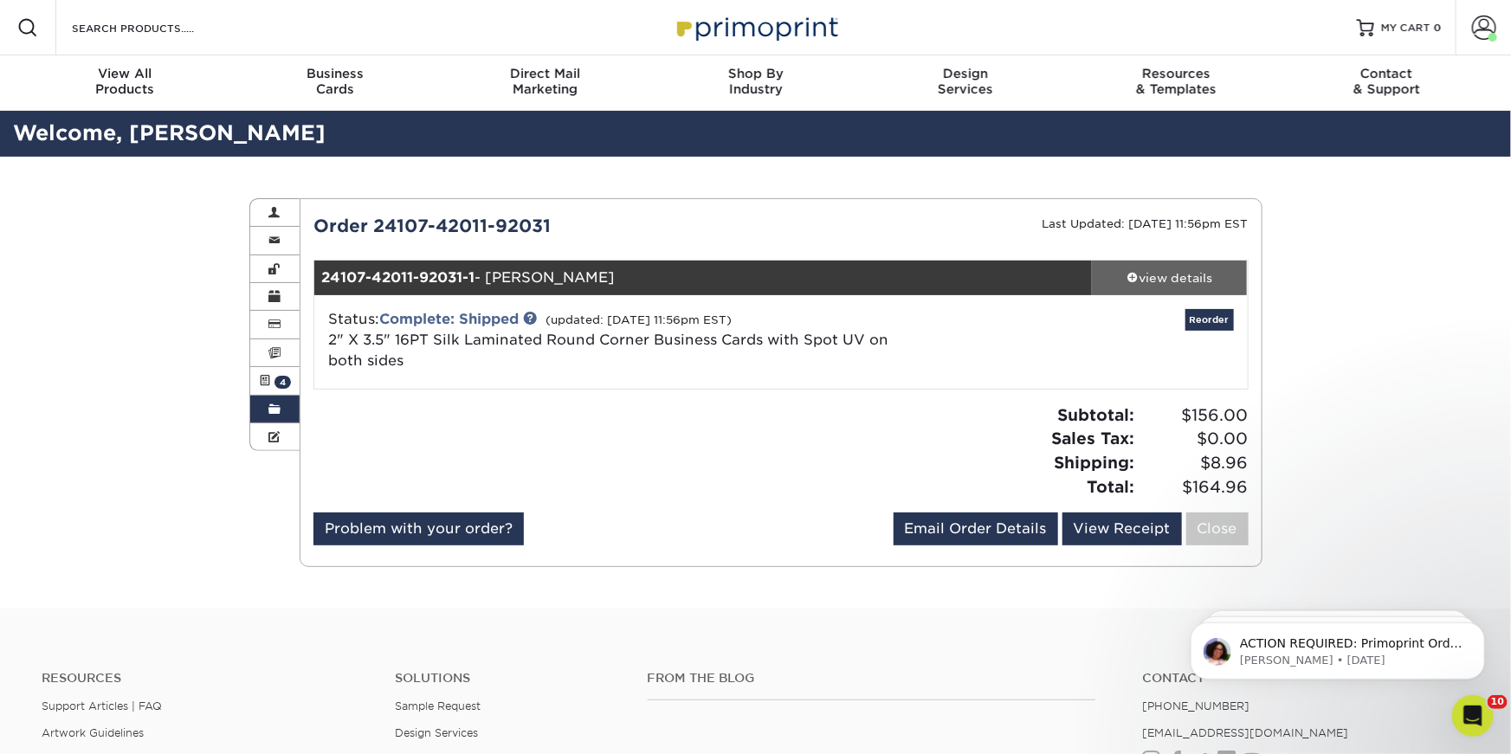
click at [1148, 289] on link "view details" at bounding box center [1170, 278] width 156 height 35
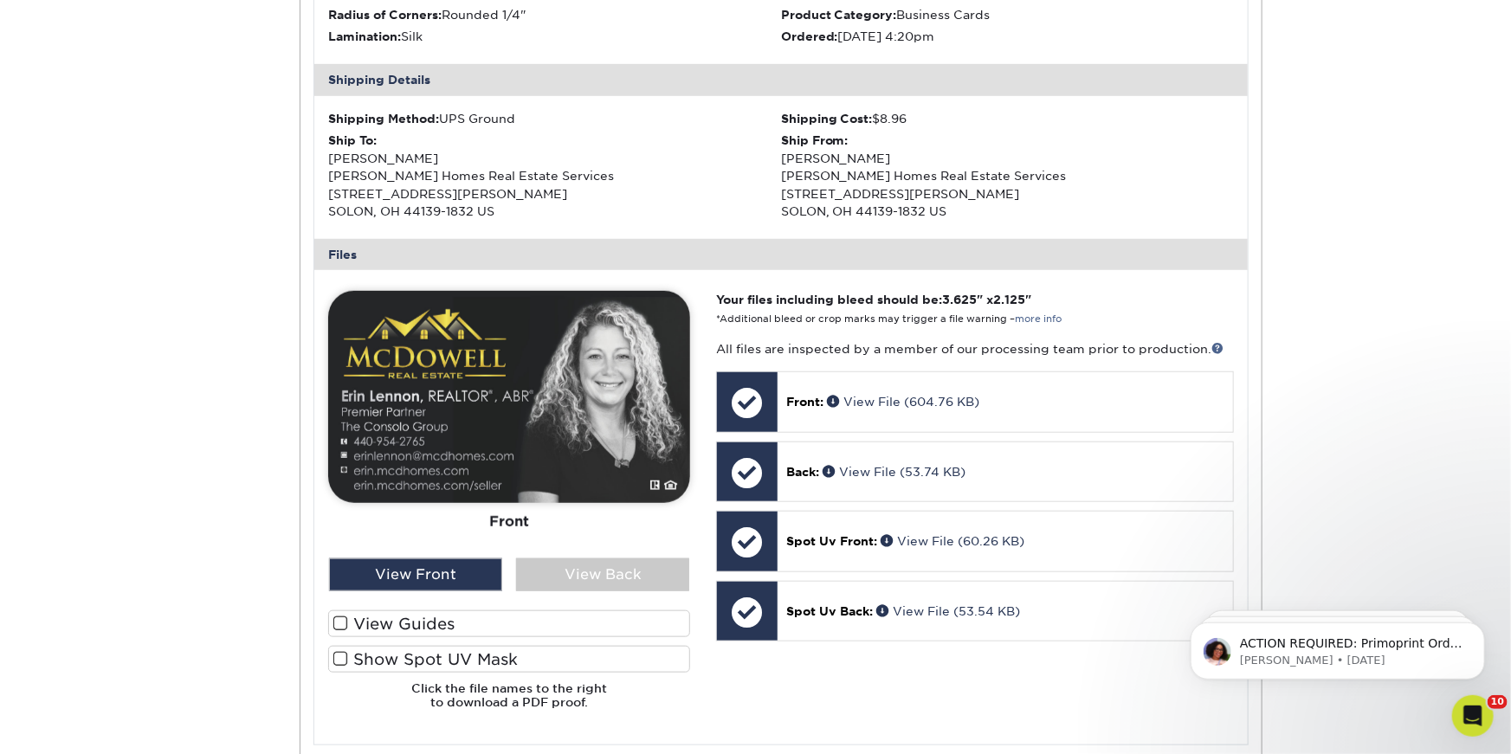
scroll to position [540, 0]
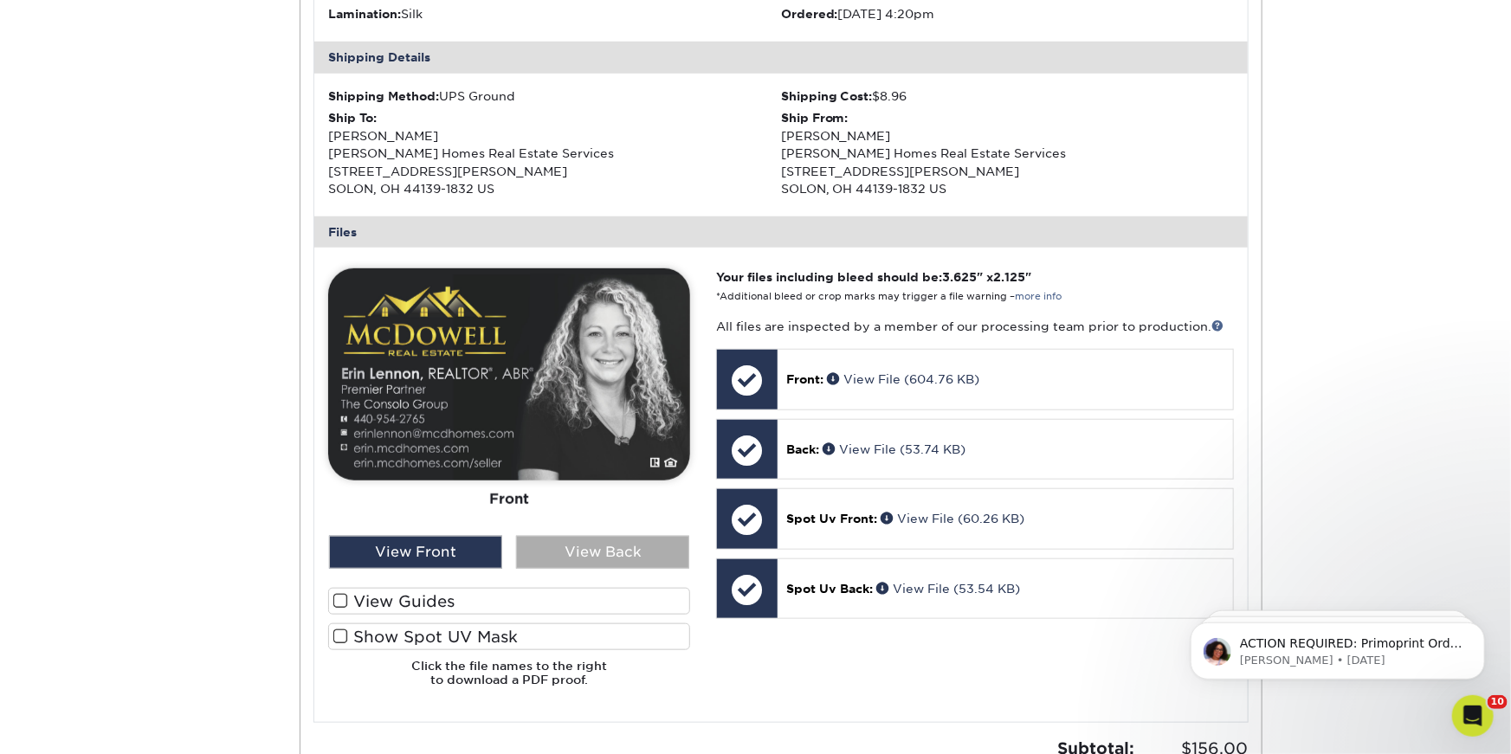
click at [620, 553] on div "View Back" at bounding box center [602, 552] width 173 height 33
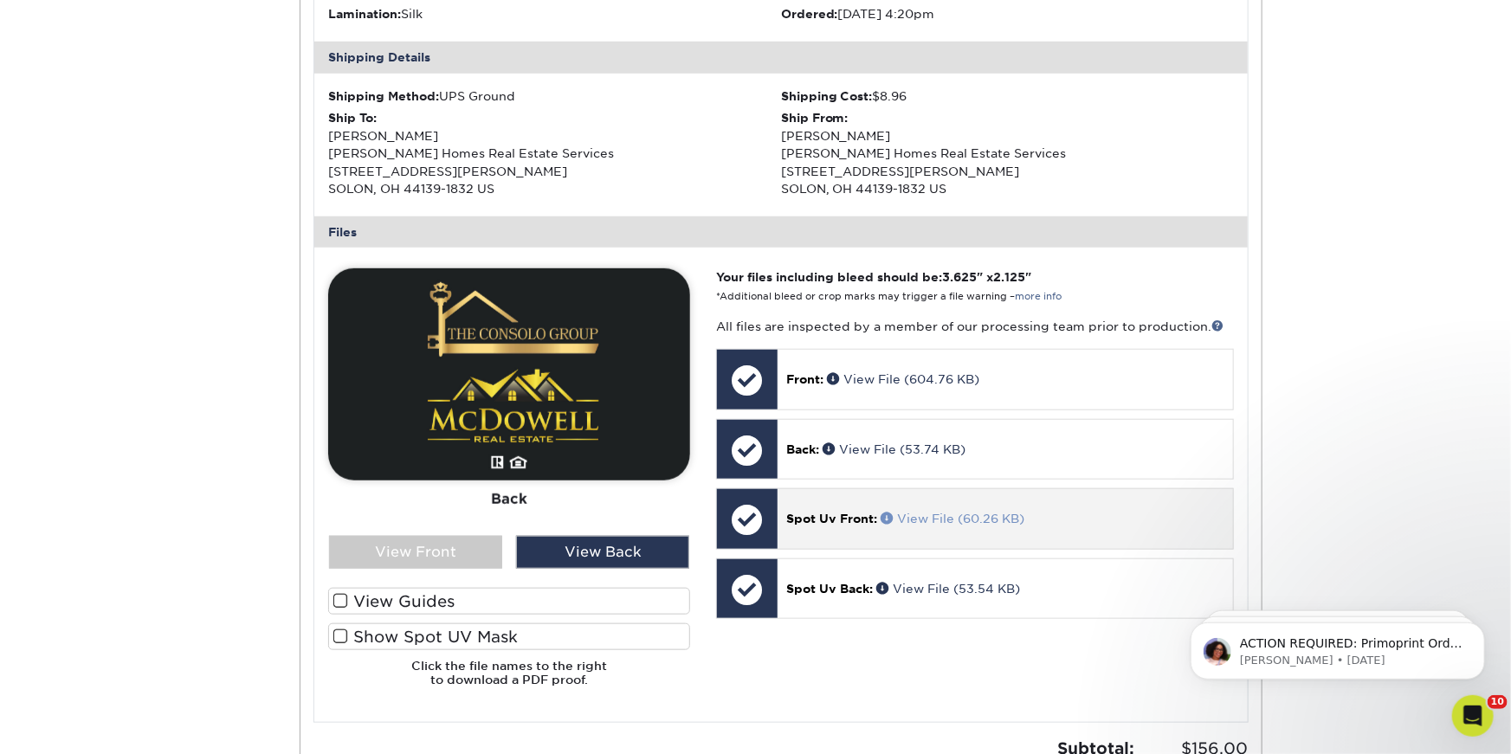
click at [940, 514] on link "View File (60.26 KB)" at bounding box center [953, 519] width 144 height 14
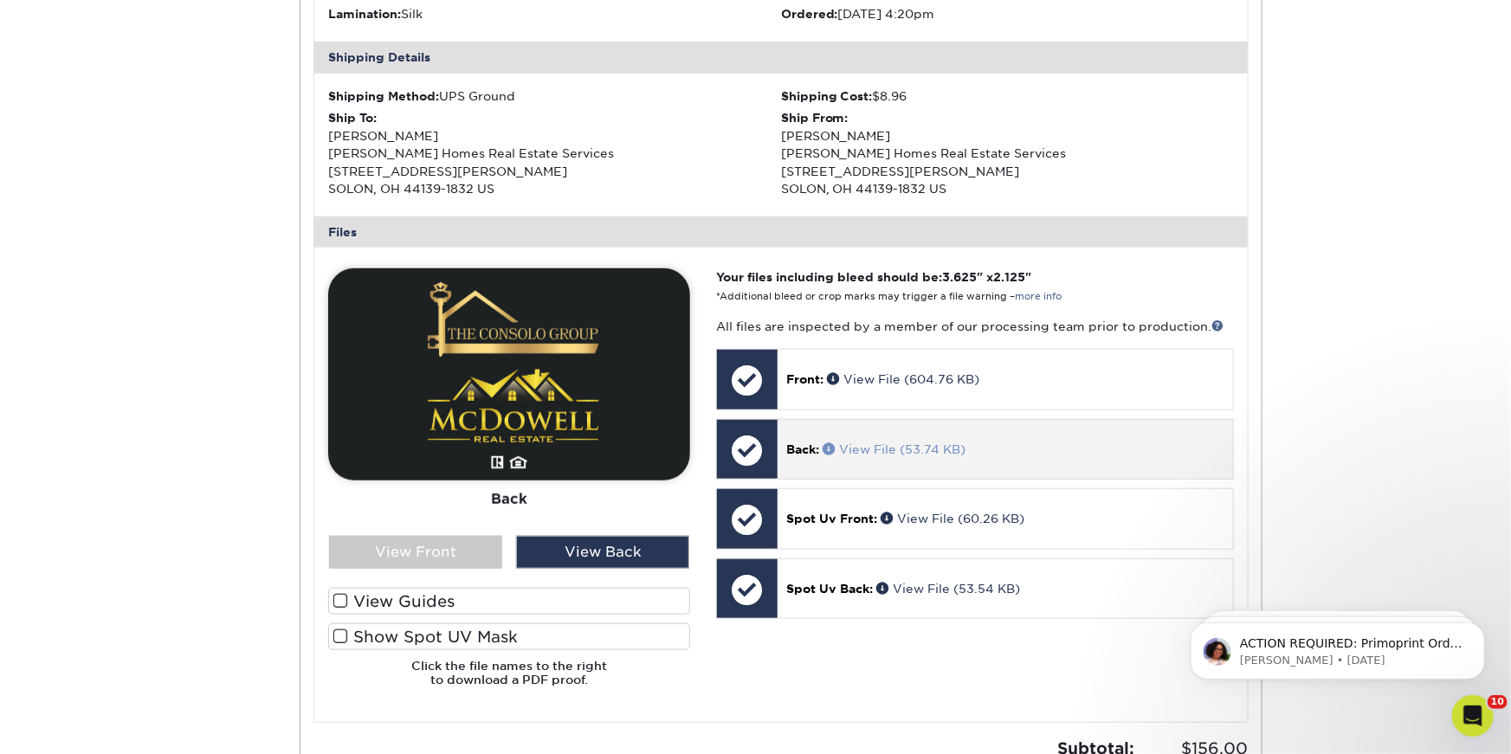
click at [882, 450] on link "View File (53.74 KB)" at bounding box center [894, 450] width 143 height 14
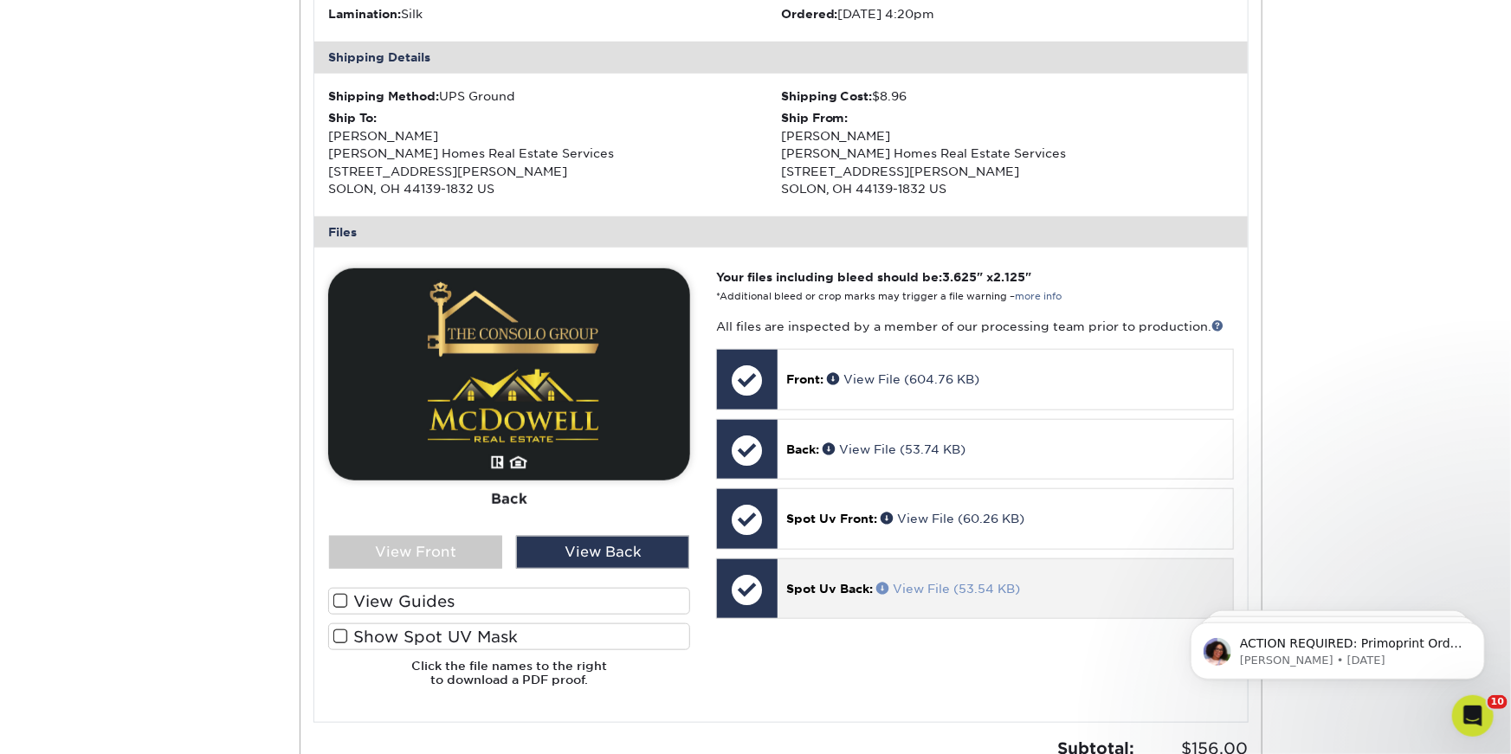
click at [949, 586] on link "View File (53.54 KB)" at bounding box center [948, 589] width 144 height 14
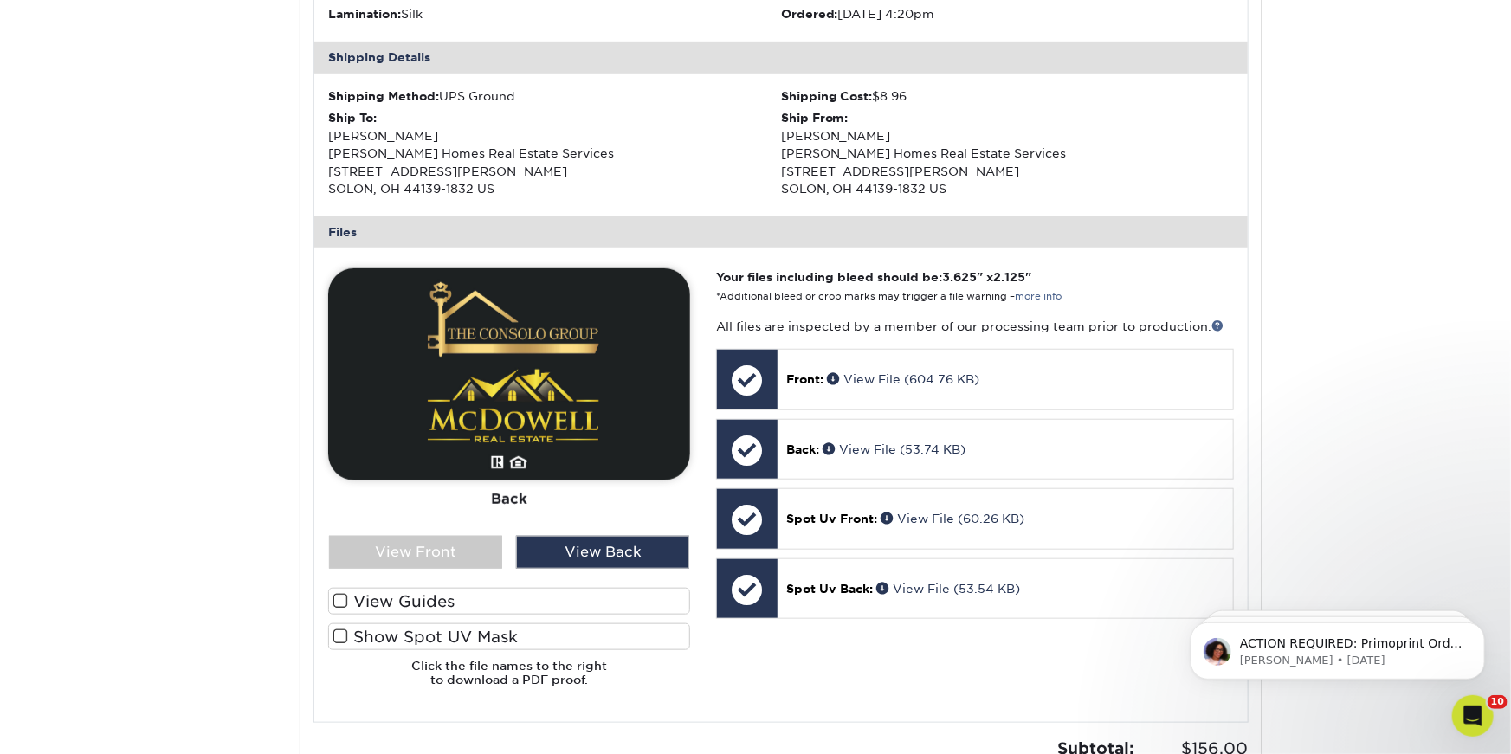
scroll to position [0, 0]
